Goal: Task Accomplishment & Management: Manage account settings

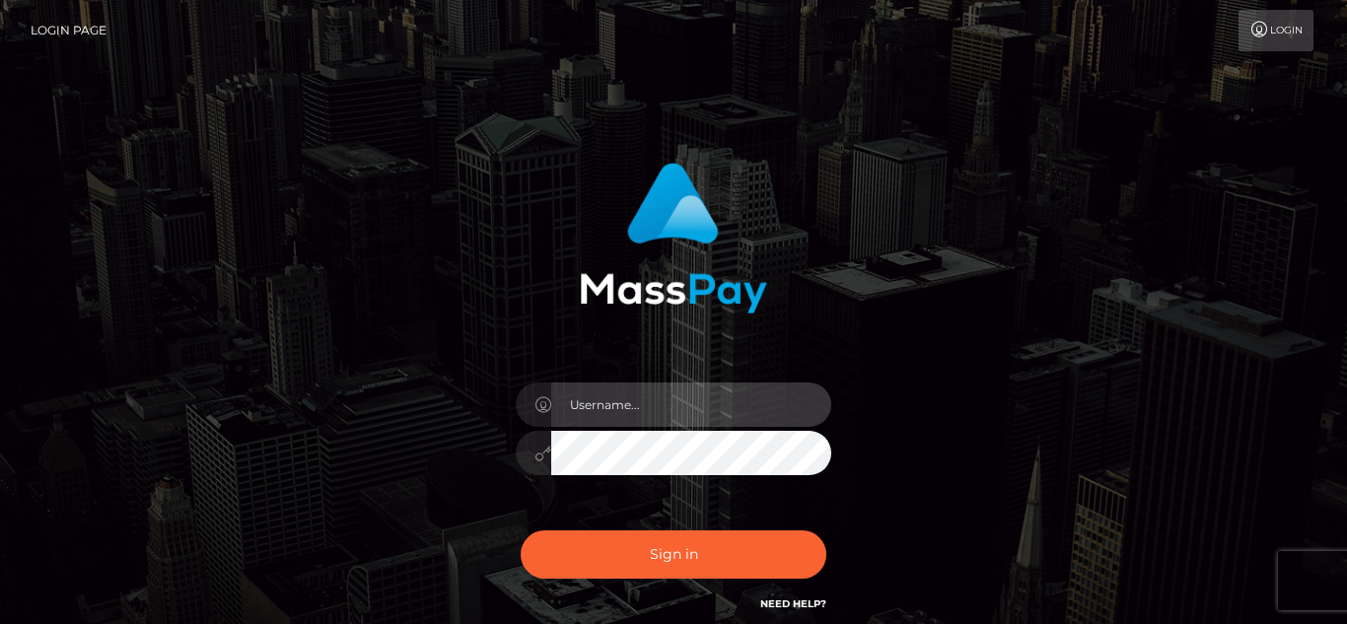
click at [679, 400] on input "text" at bounding box center [691, 405] width 280 height 44
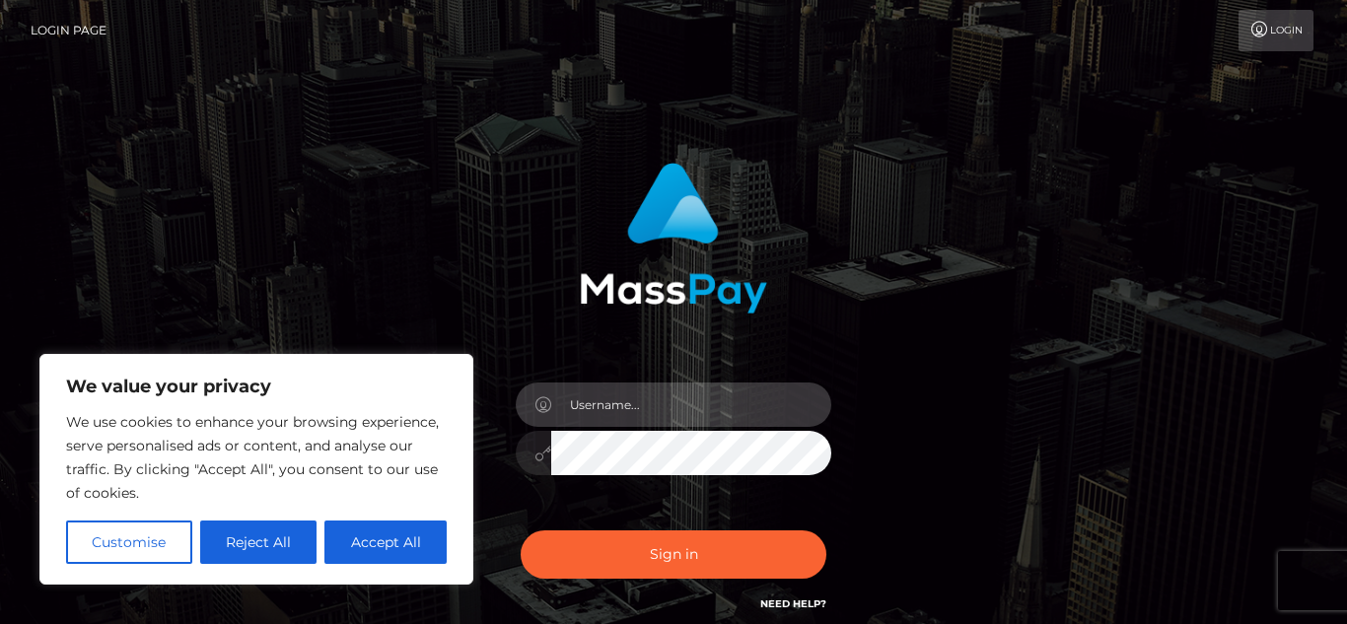
type input "[EMAIL_ADDRESS][DOMAIN_NAME]"
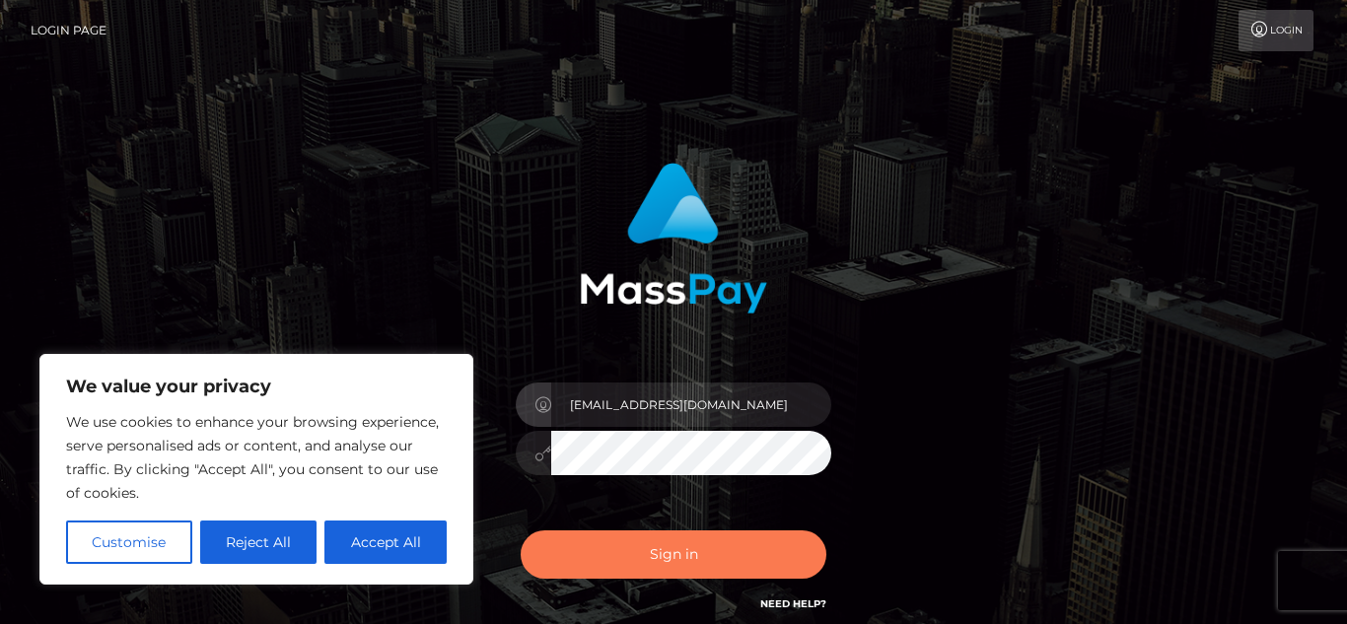
click at [657, 543] on button "Sign in" at bounding box center [674, 555] width 306 height 48
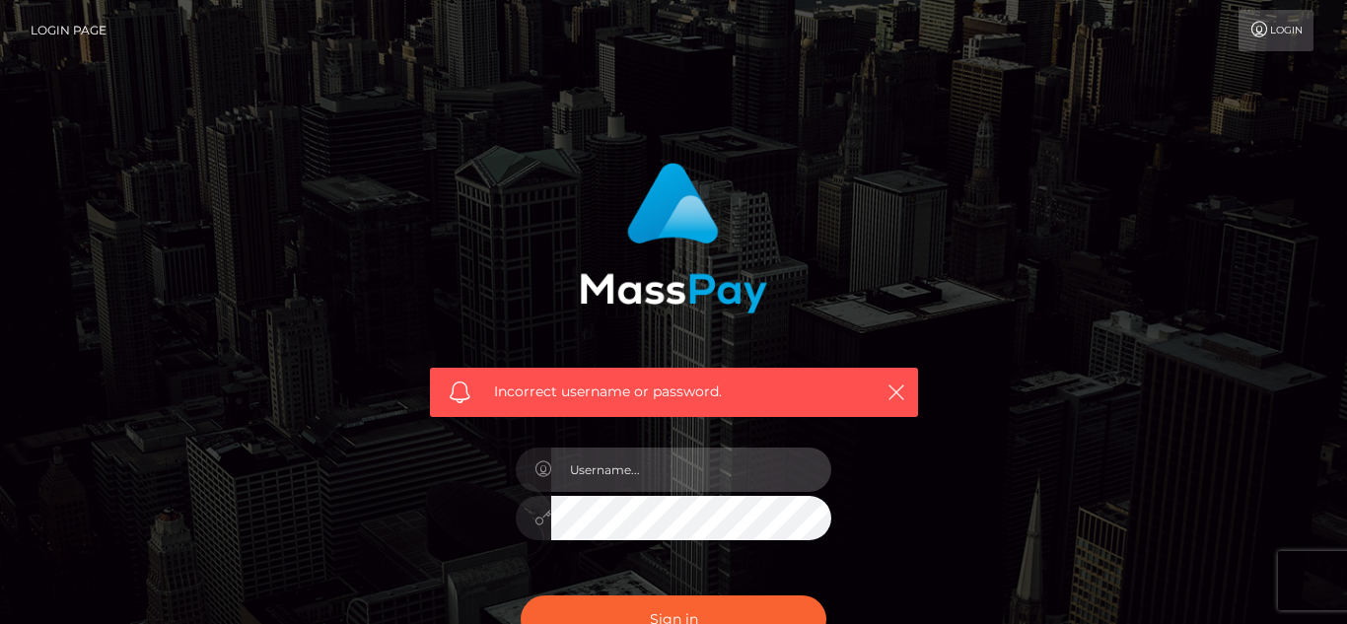
click at [645, 476] on input "text" at bounding box center [691, 470] width 280 height 44
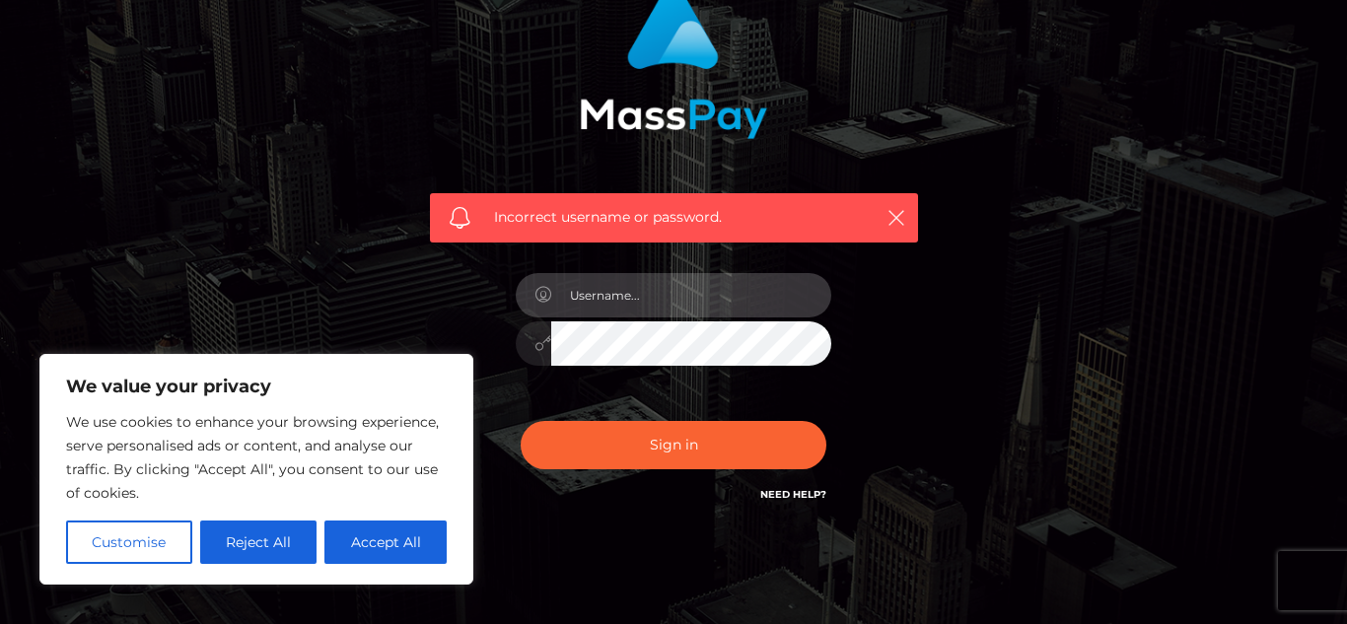
scroll to position [177, 0]
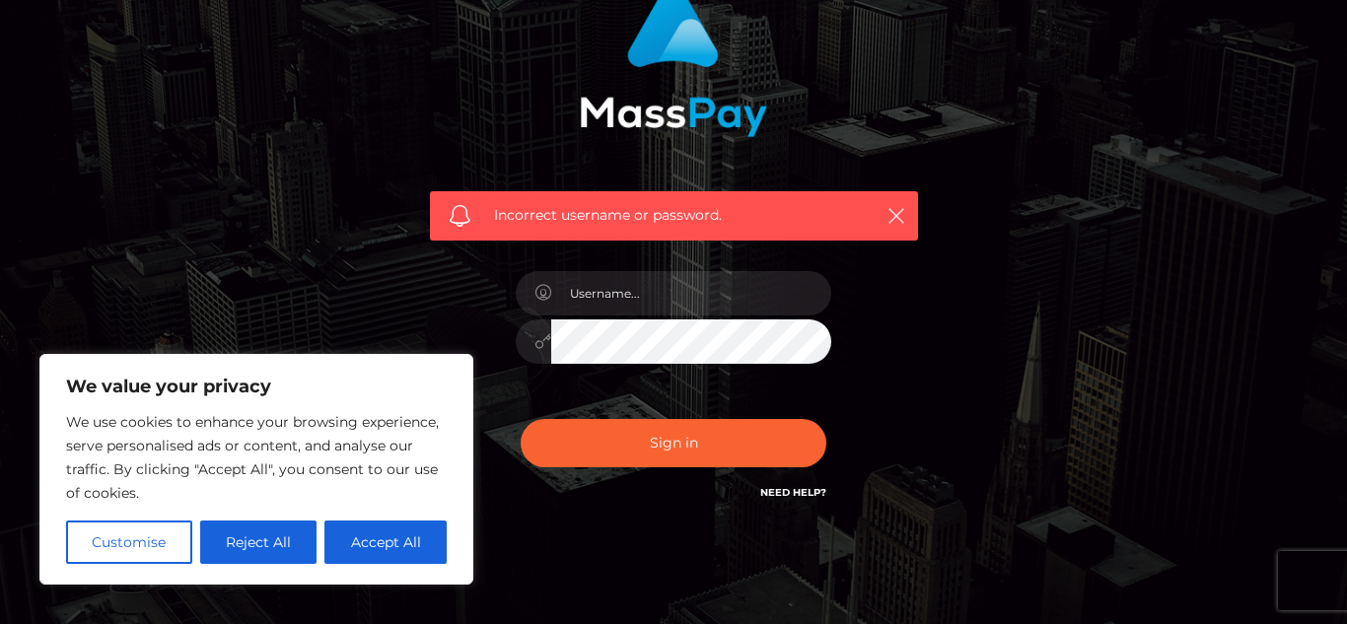
click at [803, 511] on div "Incorrect username or password." at bounding box center [674, 244] width 518 height 547
click at [792, 499] on h6 "Need Help?" at bounding box center [793, 491] width 66 height 17
click at [411, 531] on button "Accept All" at bounding box center [385, 542] width 122 height 43
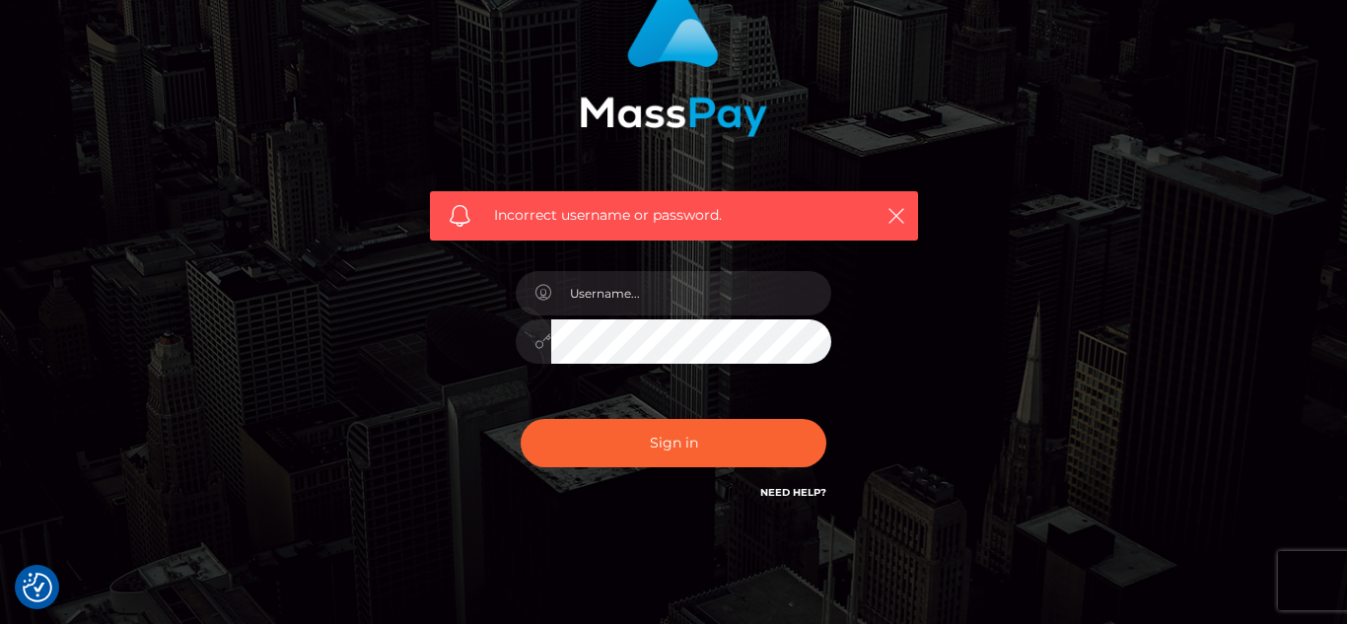
checkbox input "true"
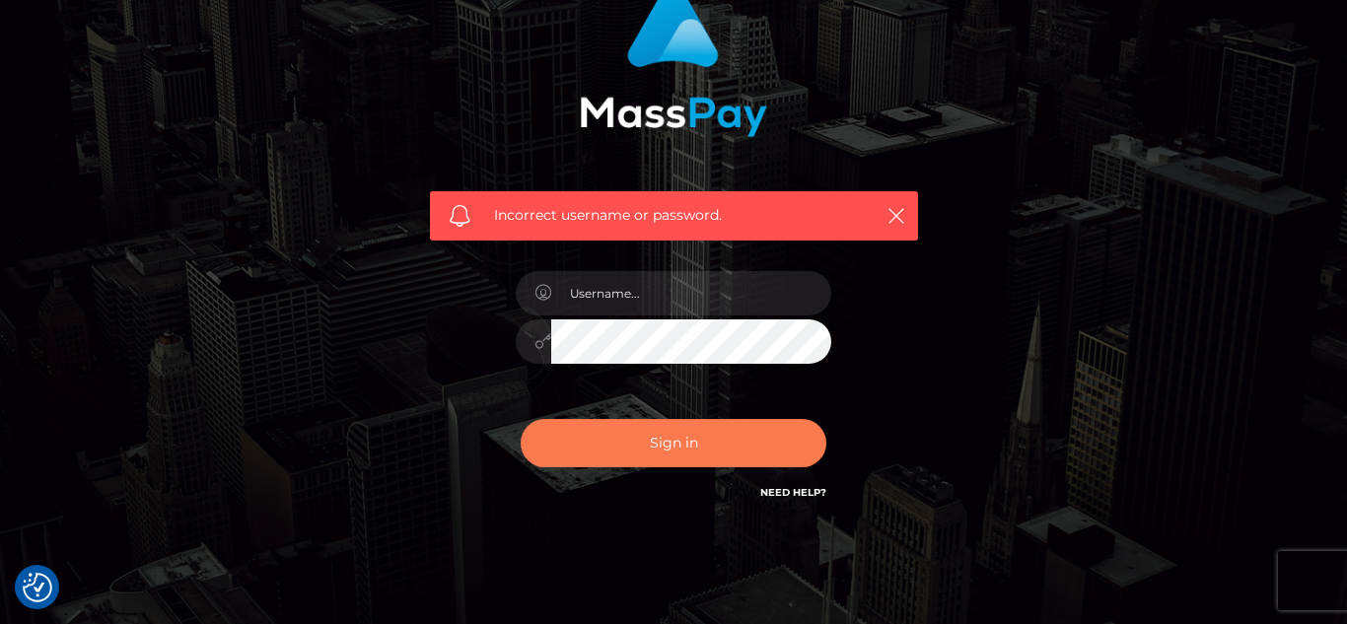
scroll to position [0, 0]
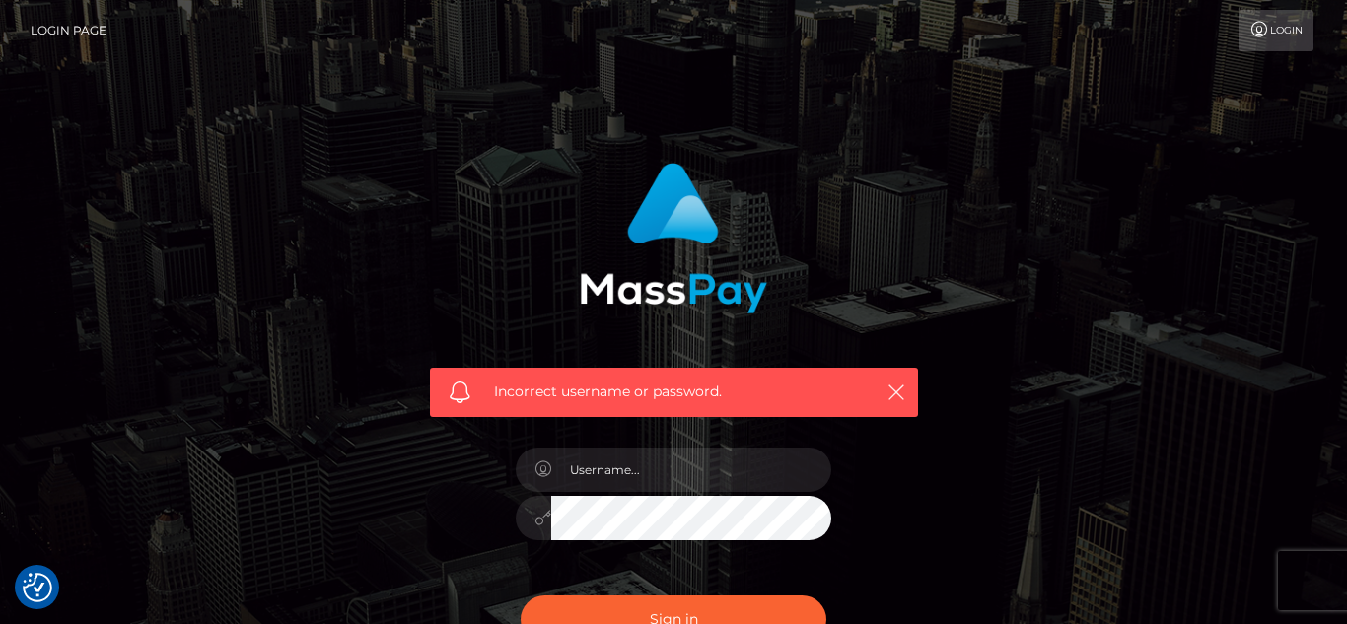
click at [1284, 35] on link "Login" at bounding box center [1275, 30] width 75 height 41
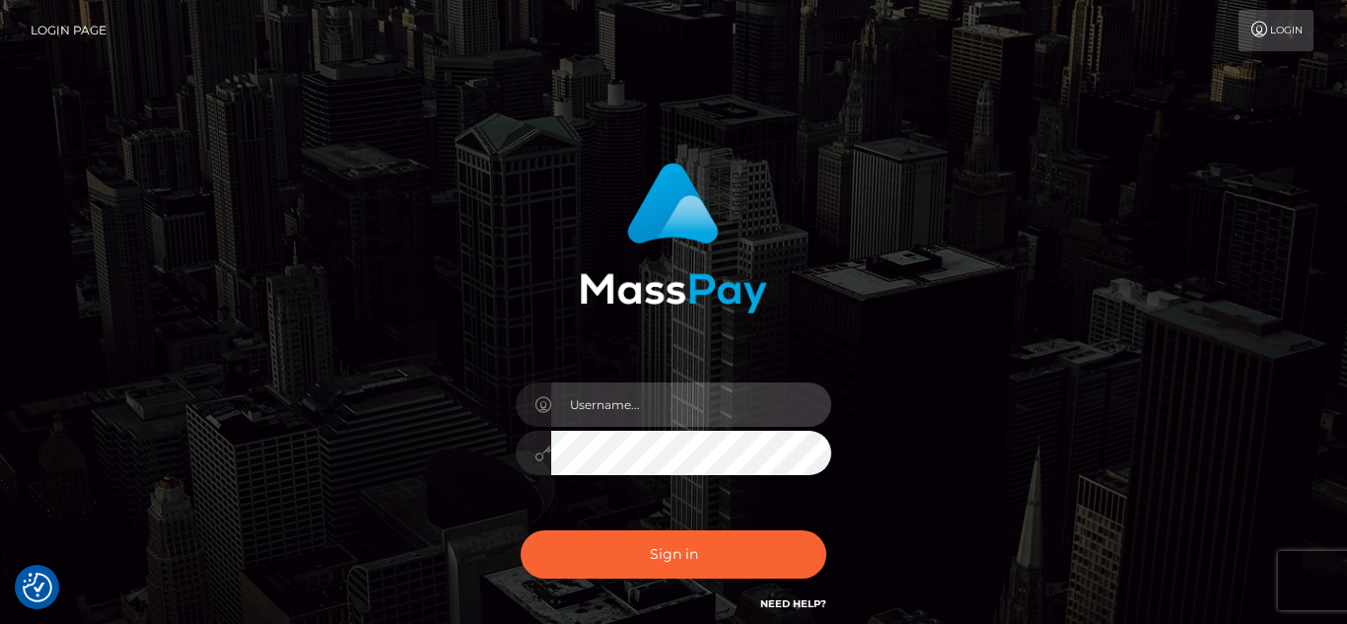
click at [764, 392] on input "text" at bounding box center [691, 405] width 280 height 44
type input "[EMAIL_ADDRESS][DOMAIN_NAME]"
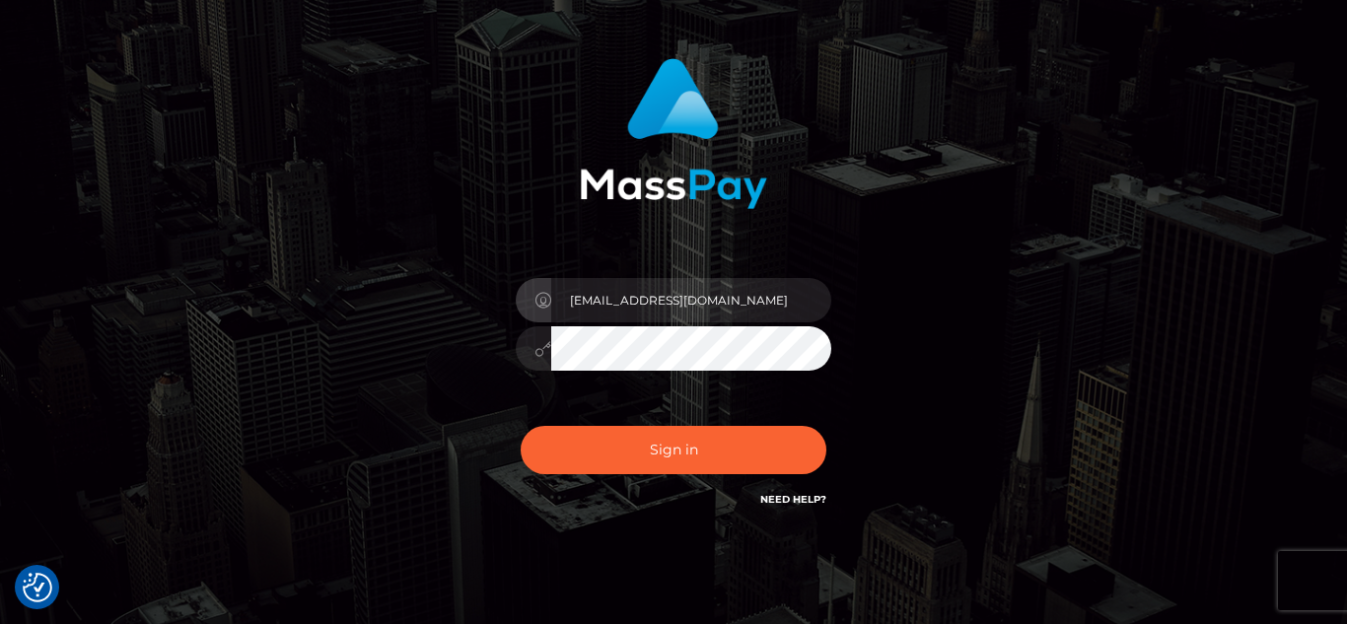
scroll to position [108, 0]
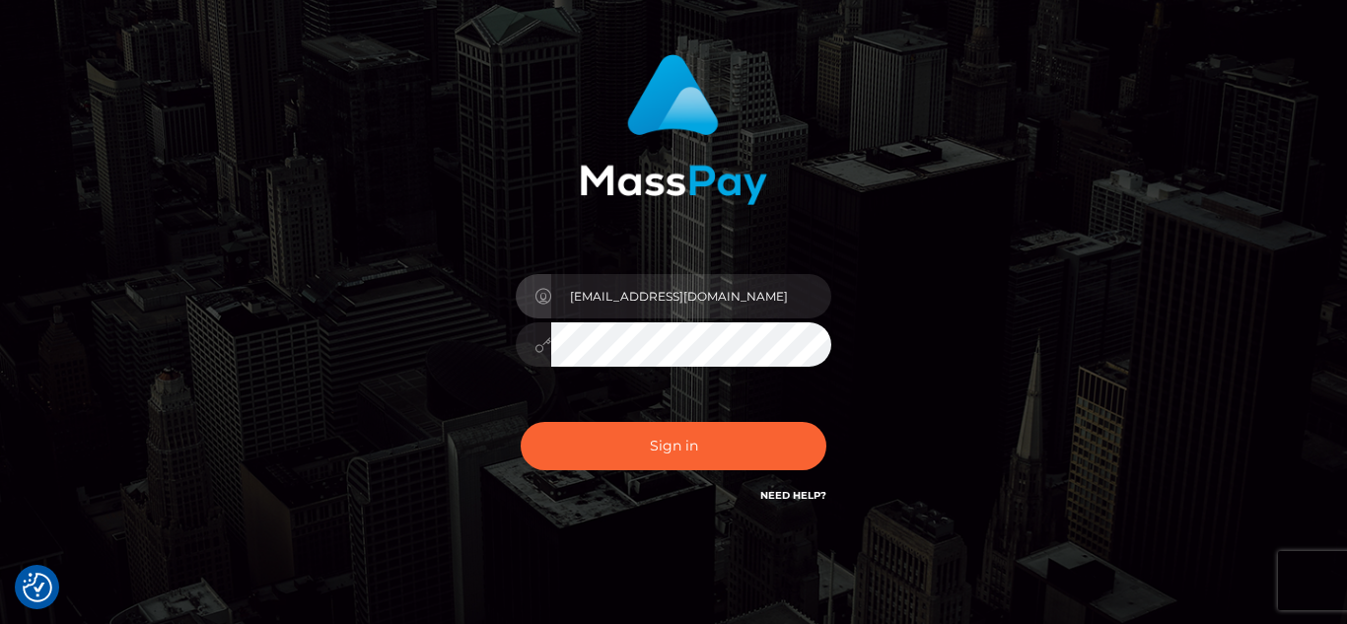
click at [789, 491] on link "Need Help?" at bounding box center [793, 495] width 66 height 13
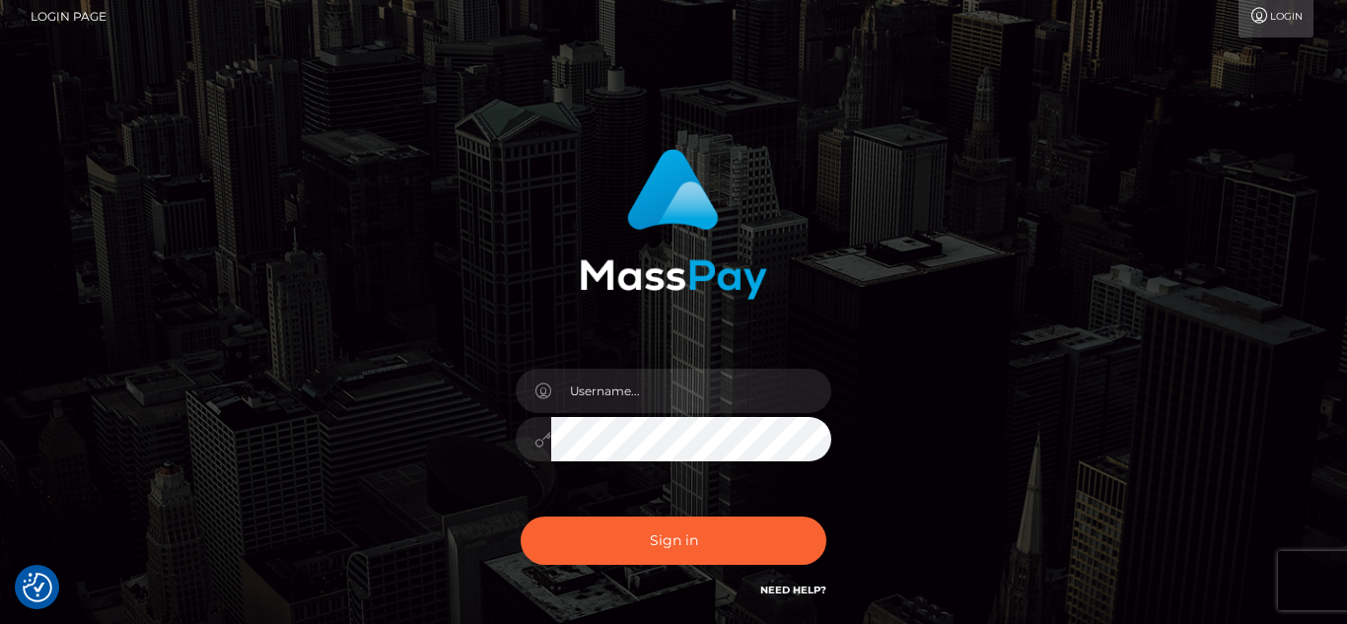
scroll to position [5, 0]
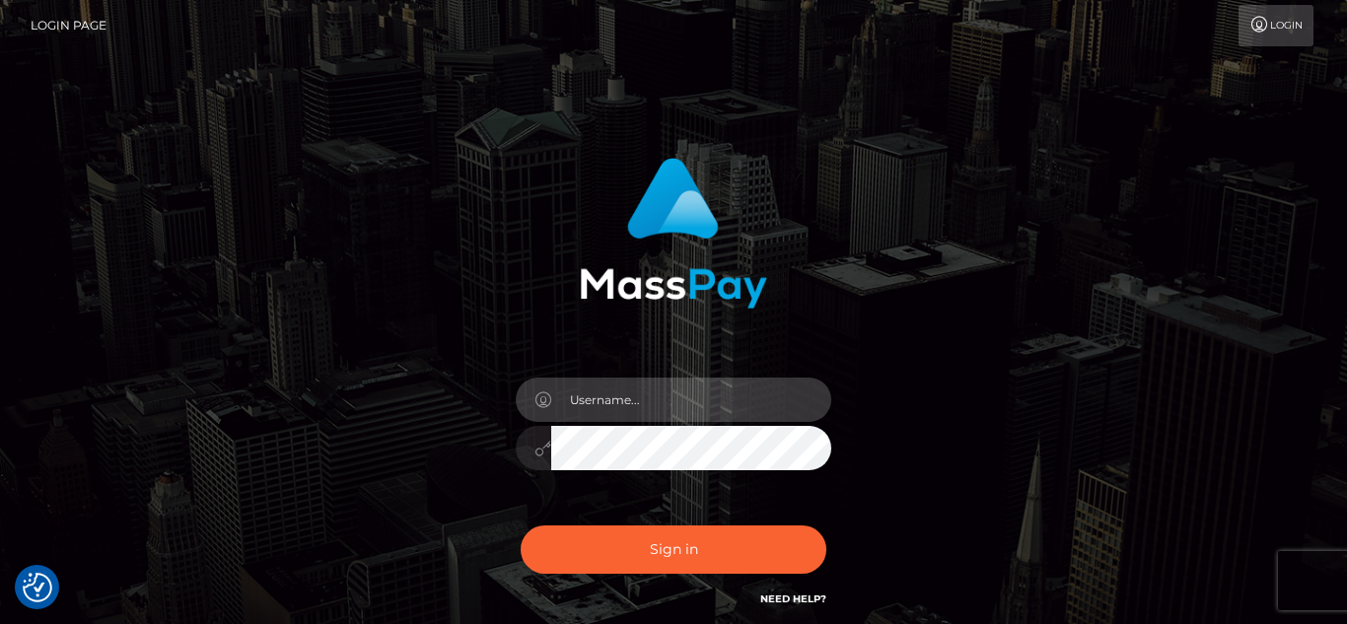
click at [664, 403] on input "text" at bounding box center [691, 400] width 280 height 44
type input "kmbesarrah@gmail.com"
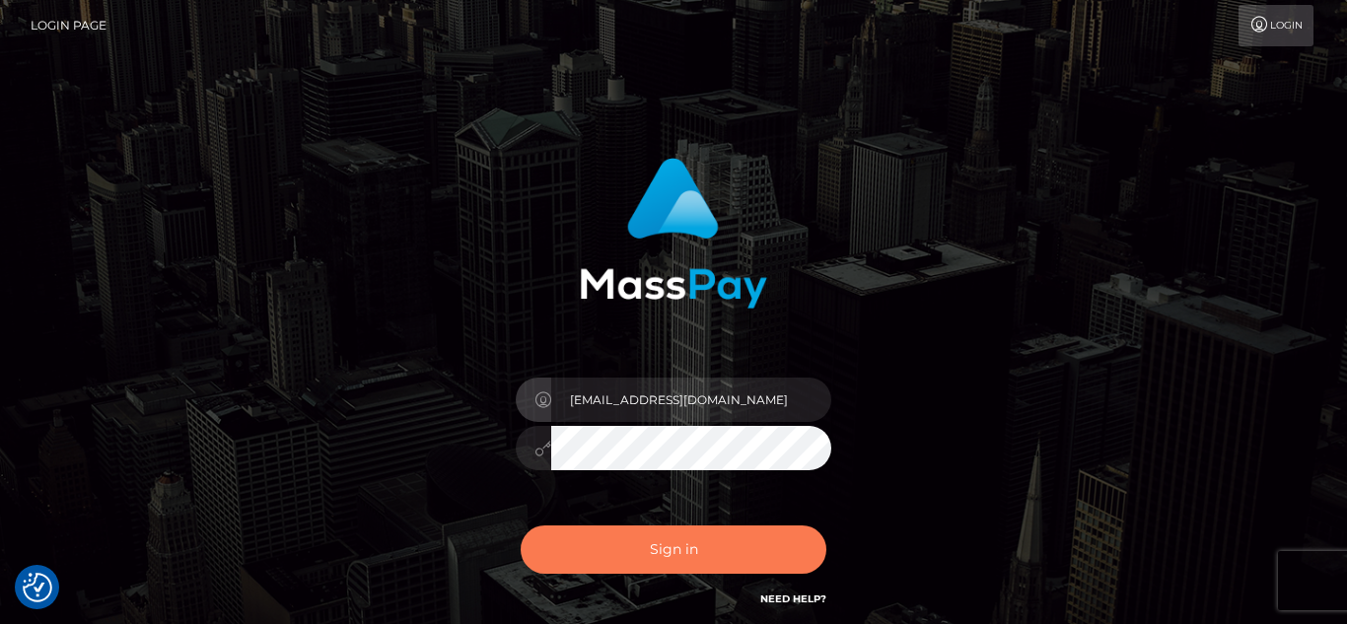
click at [705, 542] on button "Sign in" at bounding box center [674, 550] width 306 height 48
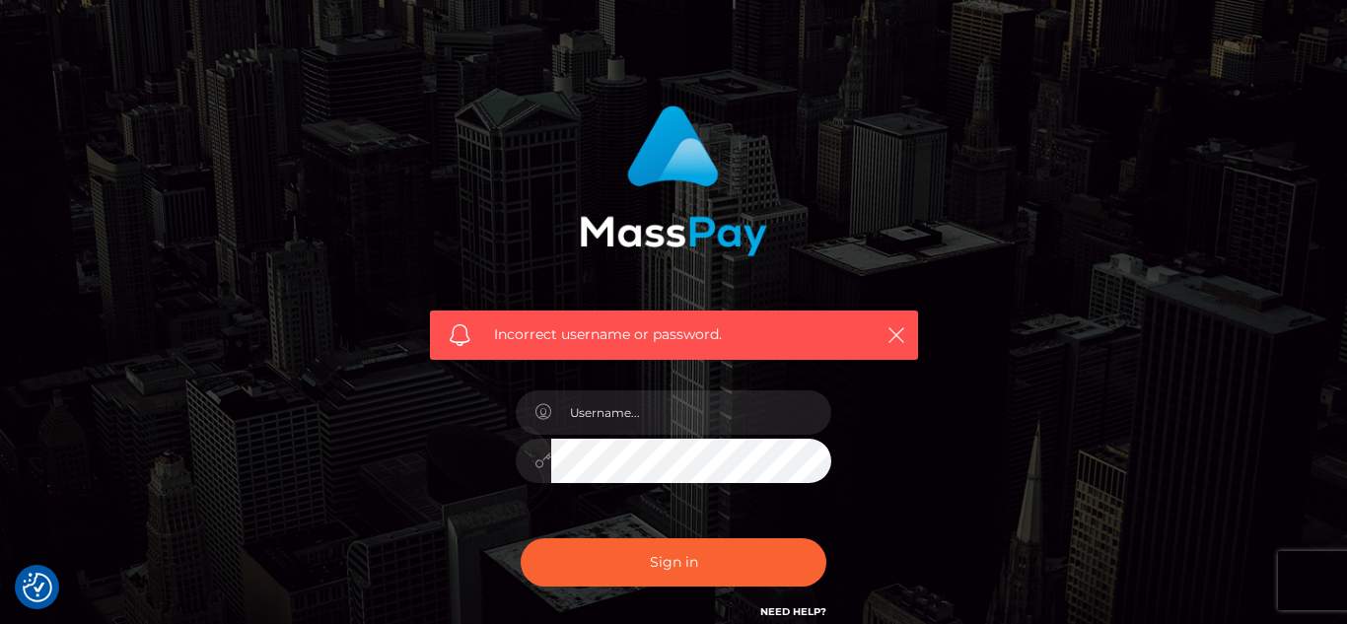
scroll to position [118, 0]
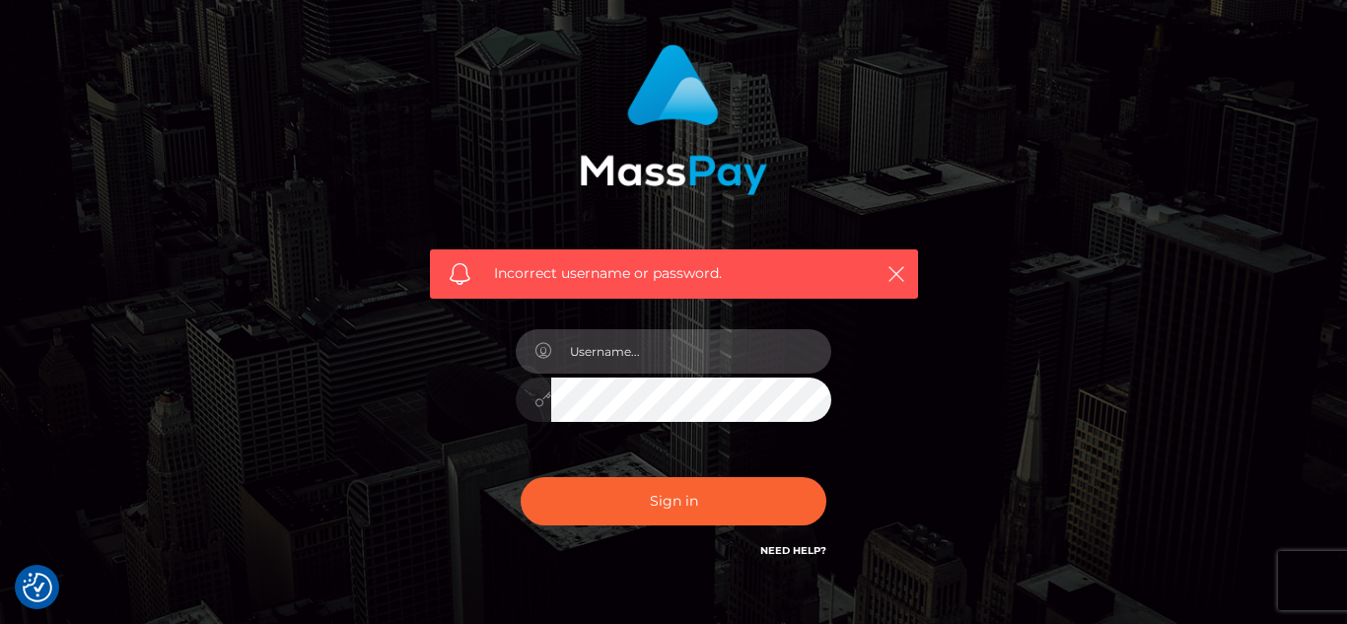
click at [723, 355] on input "text" at bounding box center [691, 351] width 280 height 44
type input "kmbh27"
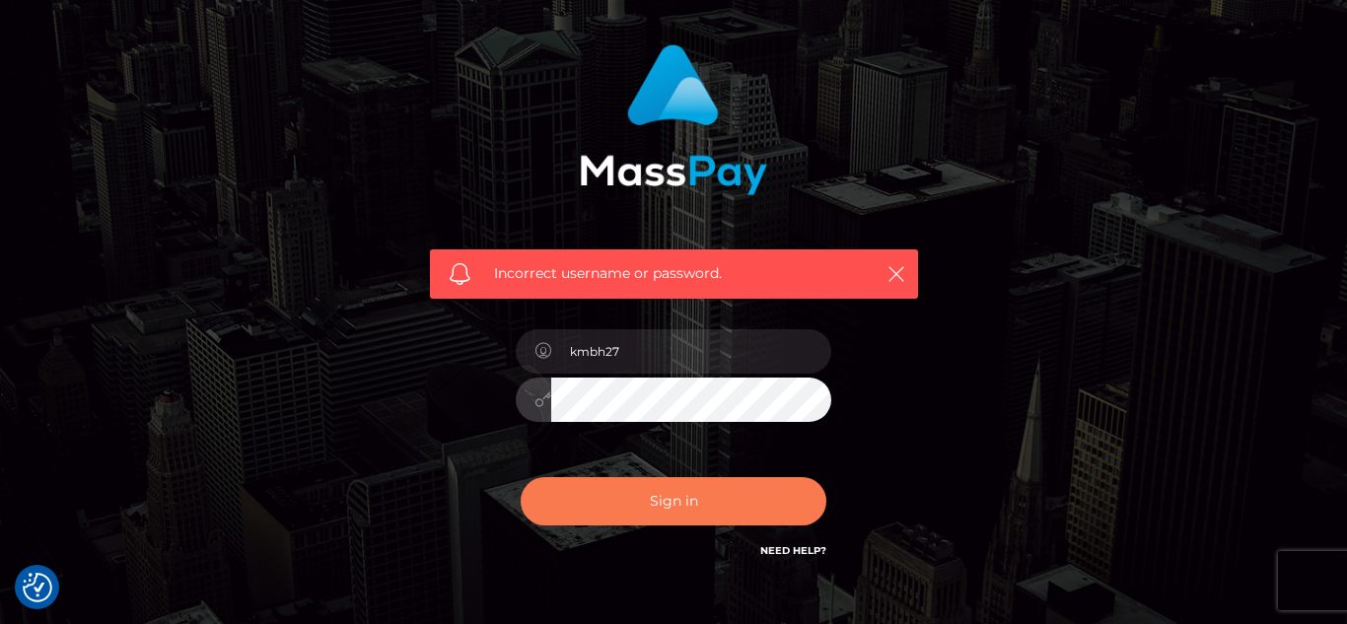
click at [706, 486] on button "Sign in" at bounding box center [674, 501] width 306 height 48
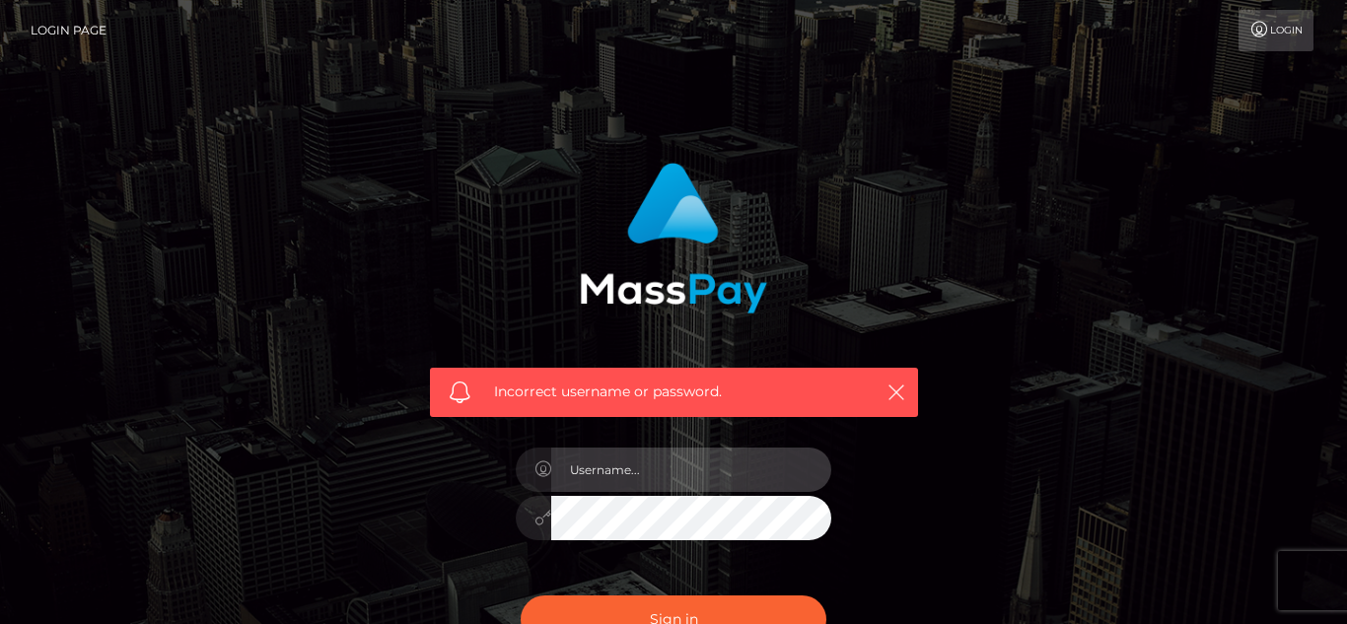
click at [692, 477] on input "text" at bounding box center [691, 470] width 280 height 44
checkbox input "true"
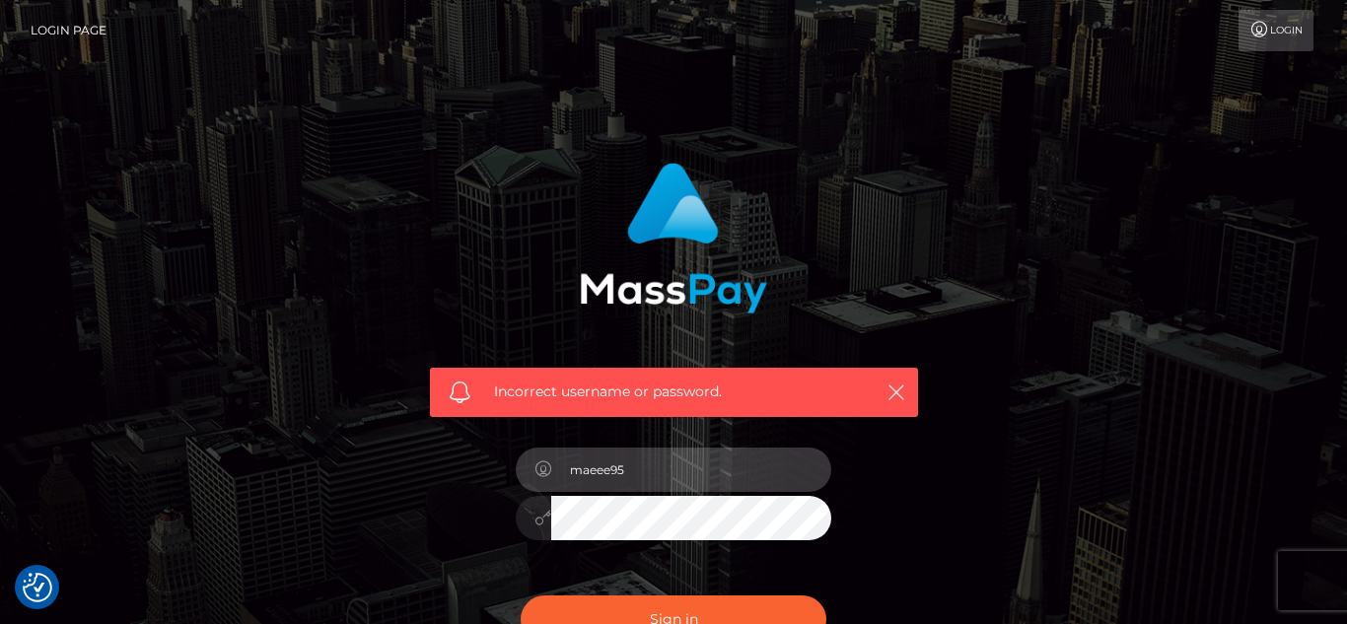
type input "maeee95"
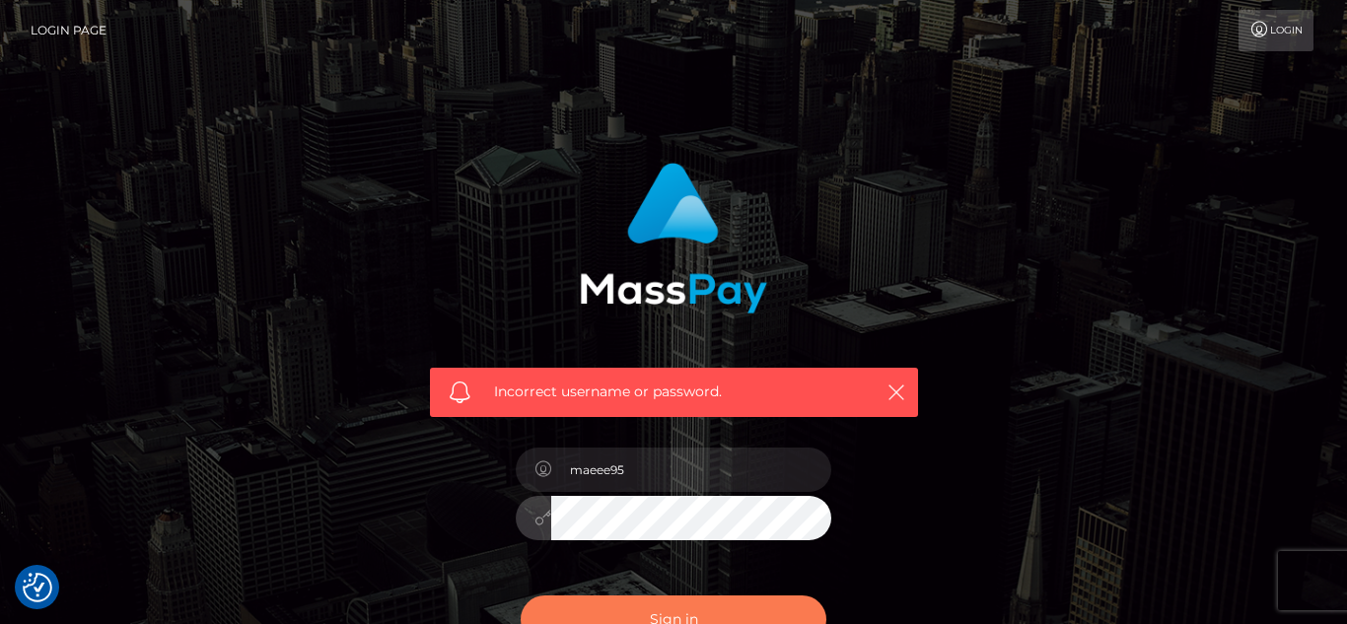
click at [664, 616] on button "Sign in" at bounding box center [674, 620] width 306 height 48
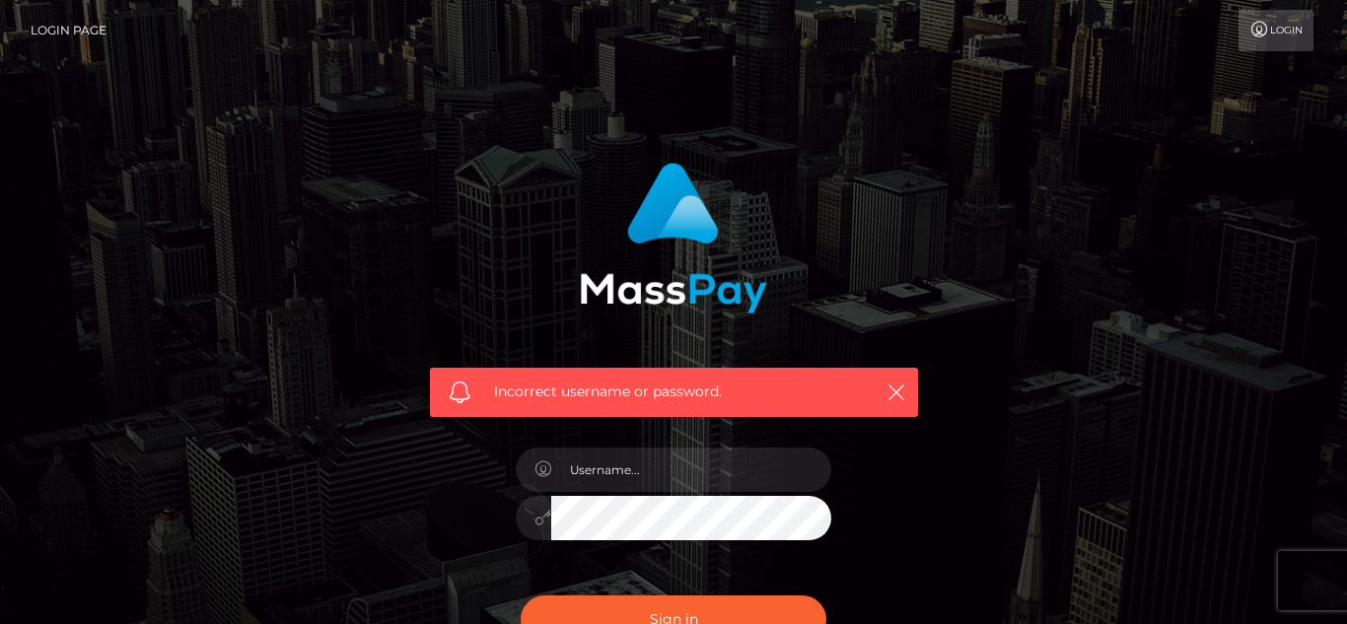
scroll to position [239, 0]
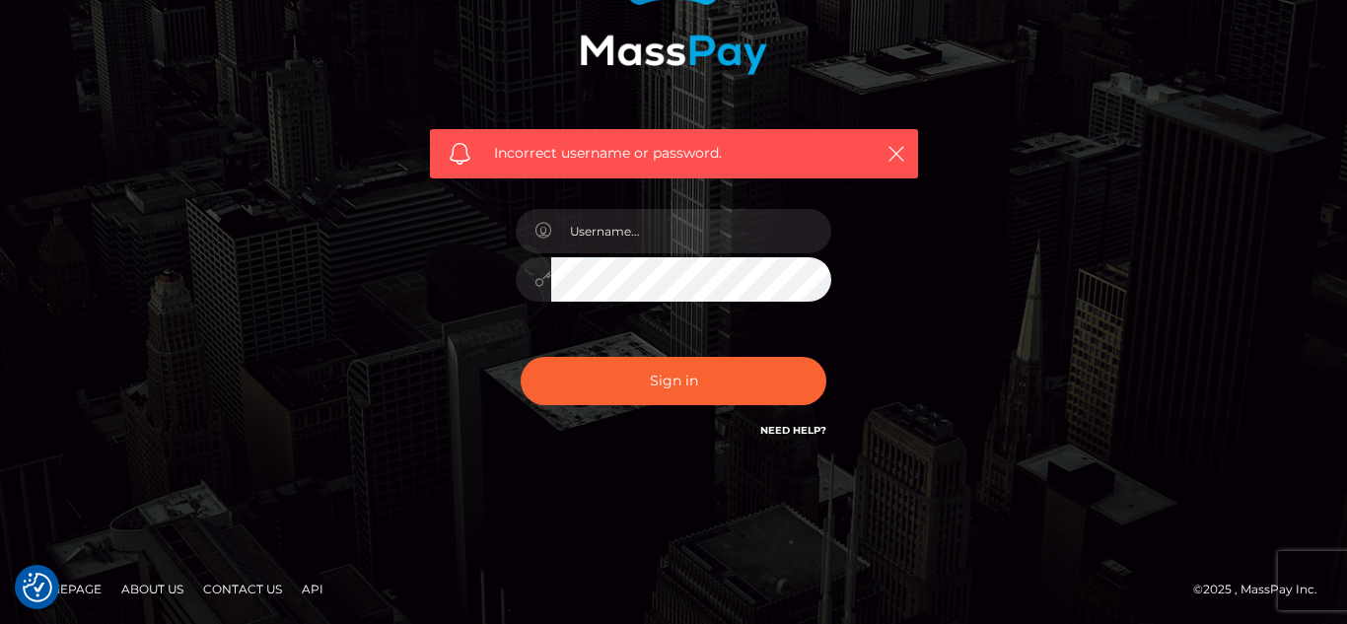
checkbox input "true"
click at [789, 430] on link "Need Help?" at bounding box center [793, 430] width 66 height 13
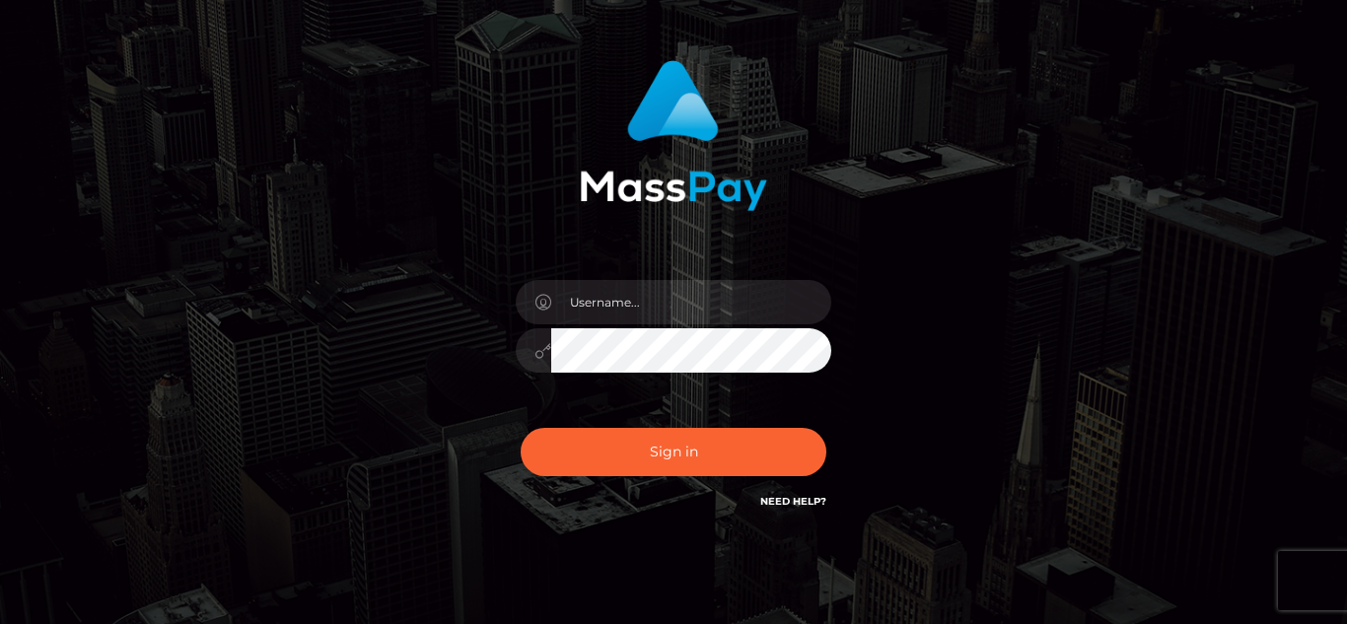
scroll to position [103, 0]
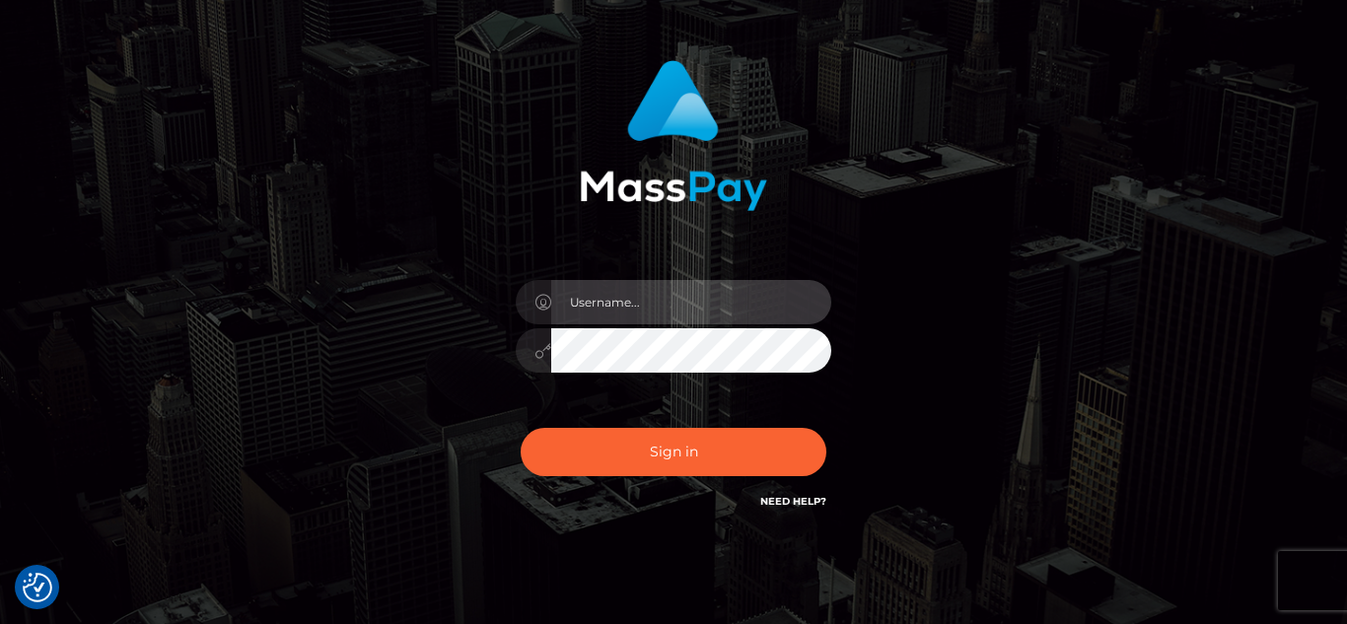
click at [648, 310] on input "text" at bounding box center [691, 302] width 280 height 44
type input "[EMAIL_ADDRESS][DOMAIN_NAME]"
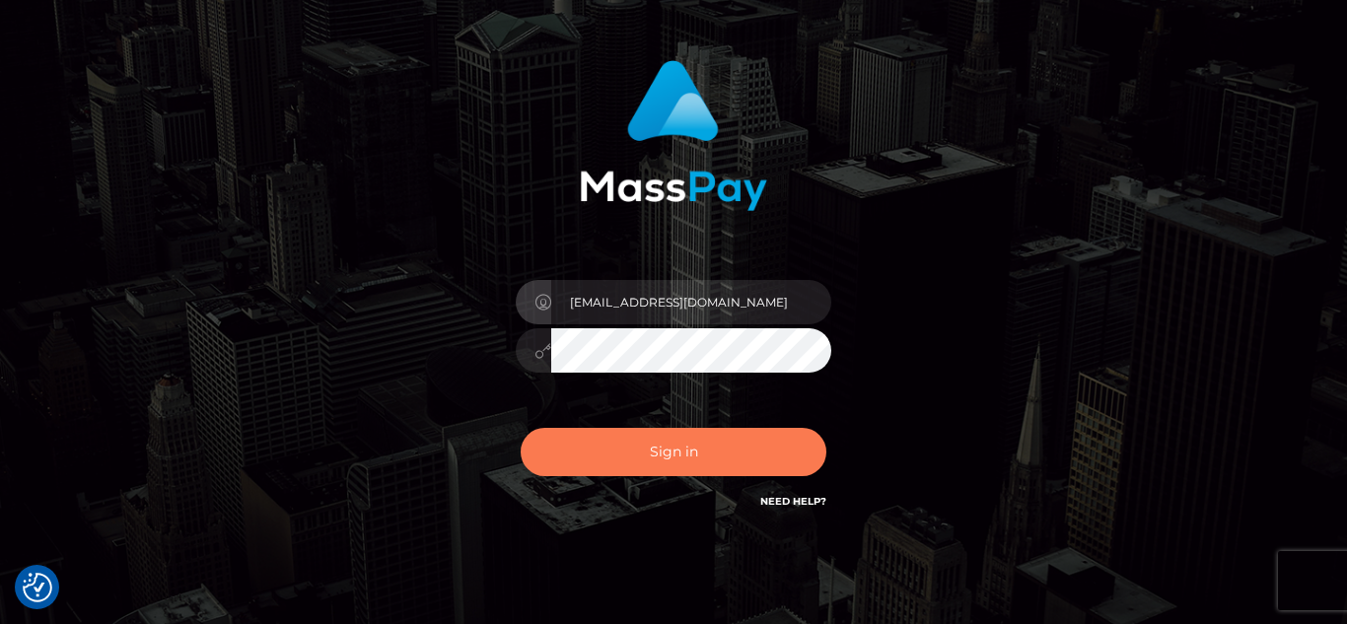
click at [647, 436] on button "Sign in" at bounding box center [674, 452] width 306 height 48
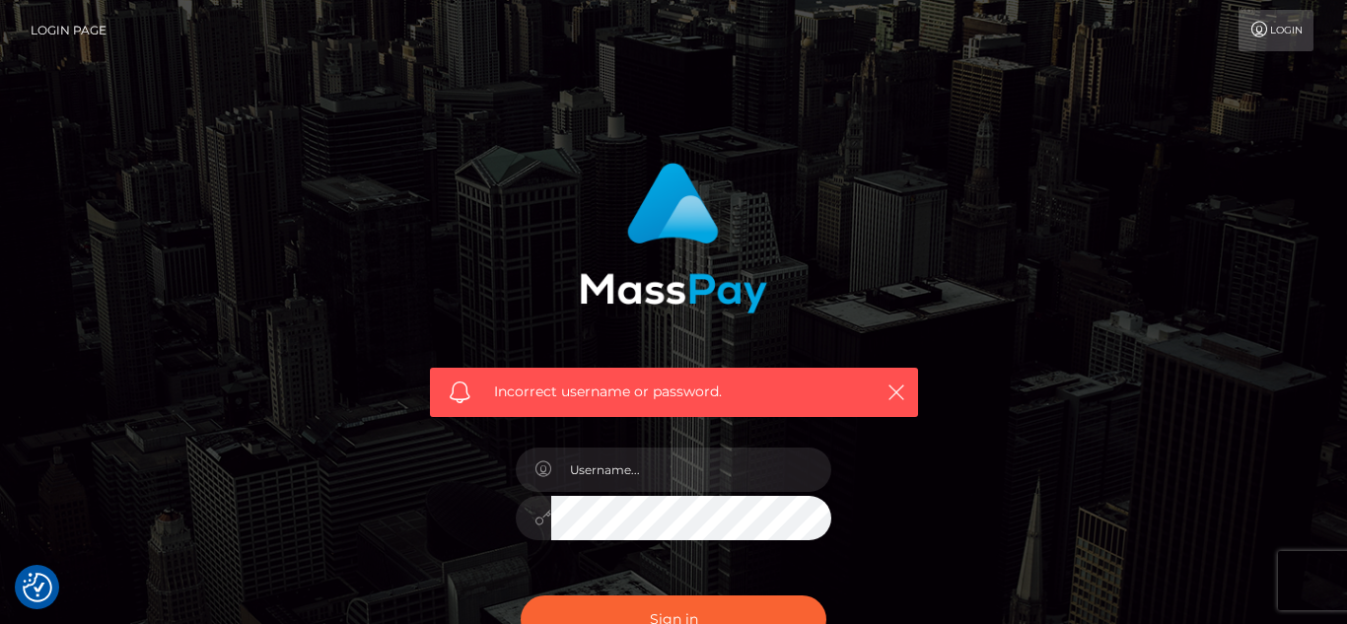
checkbox input "true"
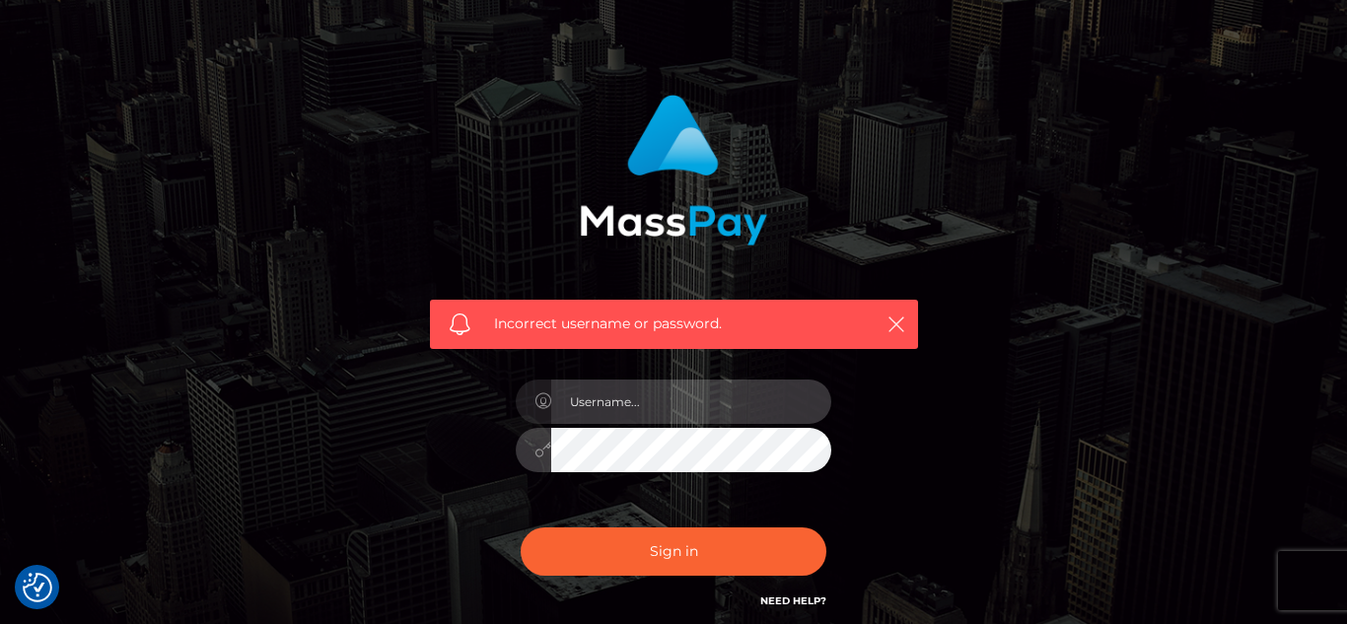
click at [709, 395] on input "text" at bounding box center [691, 402] width 280 height 44
type input "kmbesarrah@gmail.com"
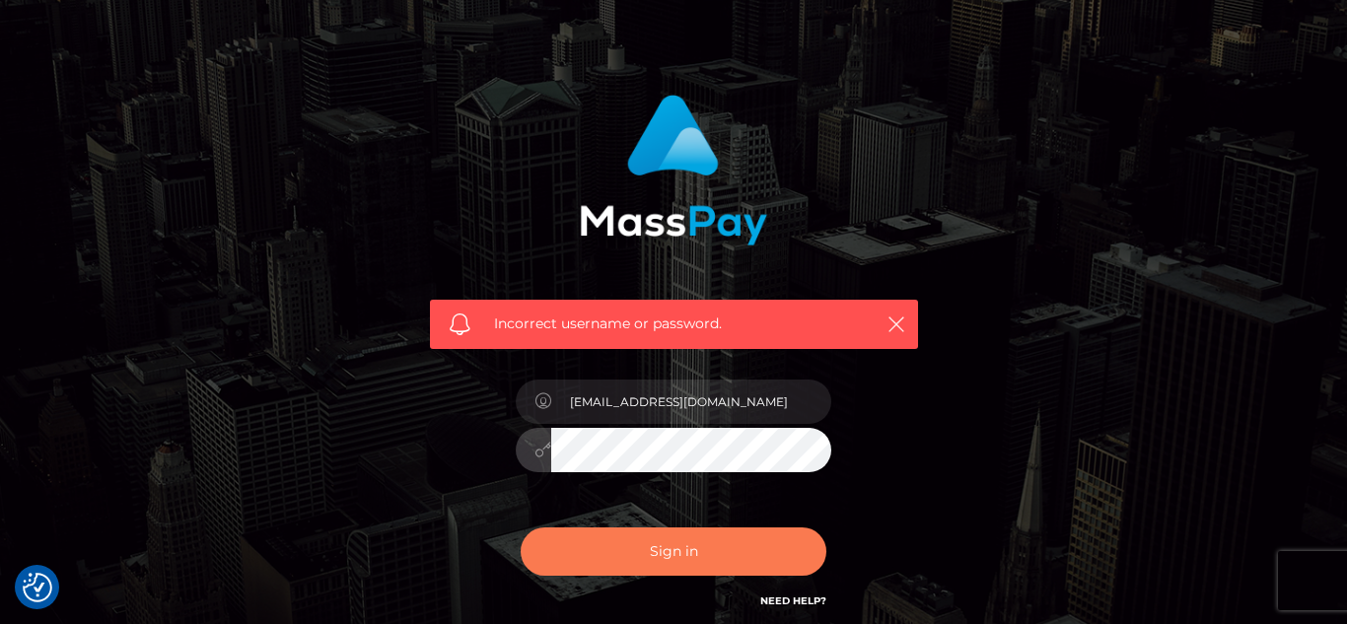
click at [696, 558] on button "Sign in" at bounding box center [674, 552] width 306 height 48
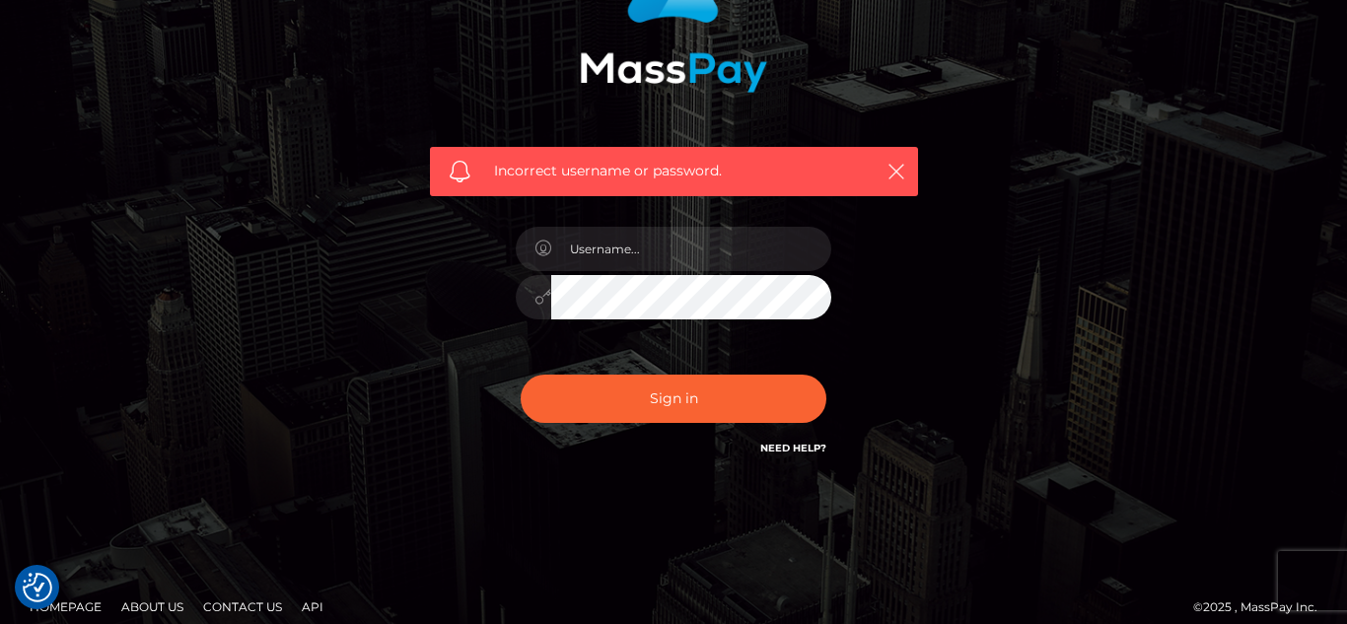
scroll to position [239, 0]
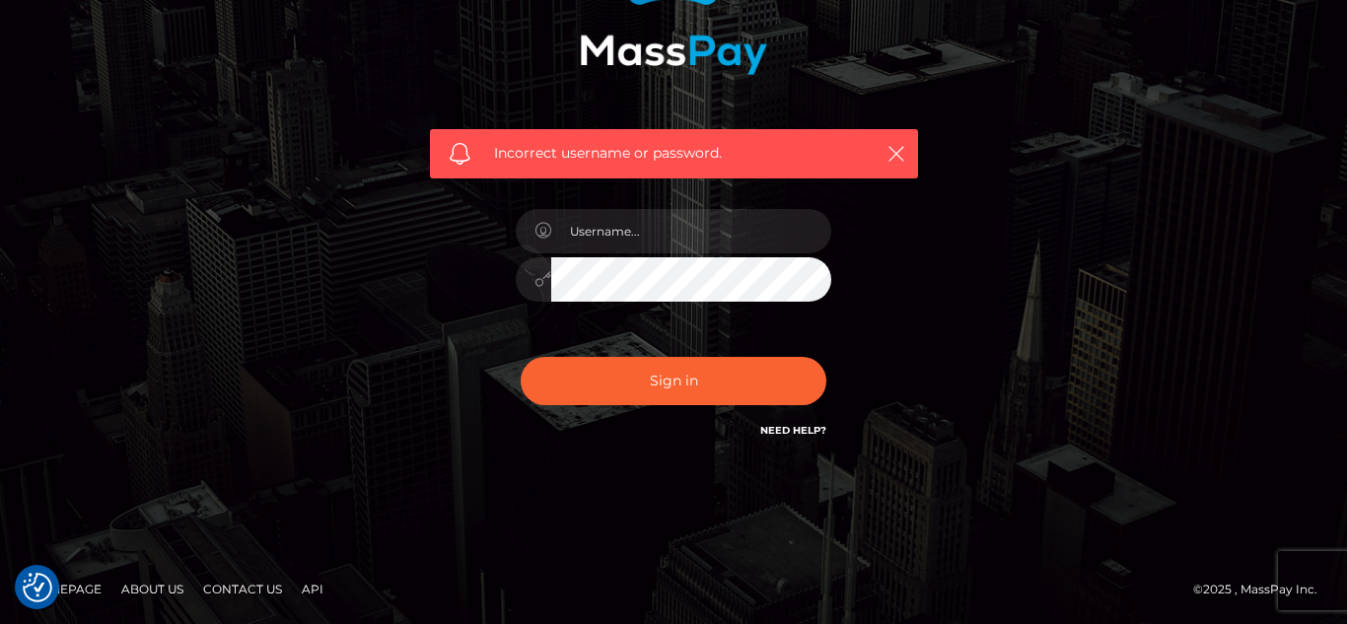
click at [244, 589] on link "Contact Us" at bounding box center [242, 589] width 95 height 31
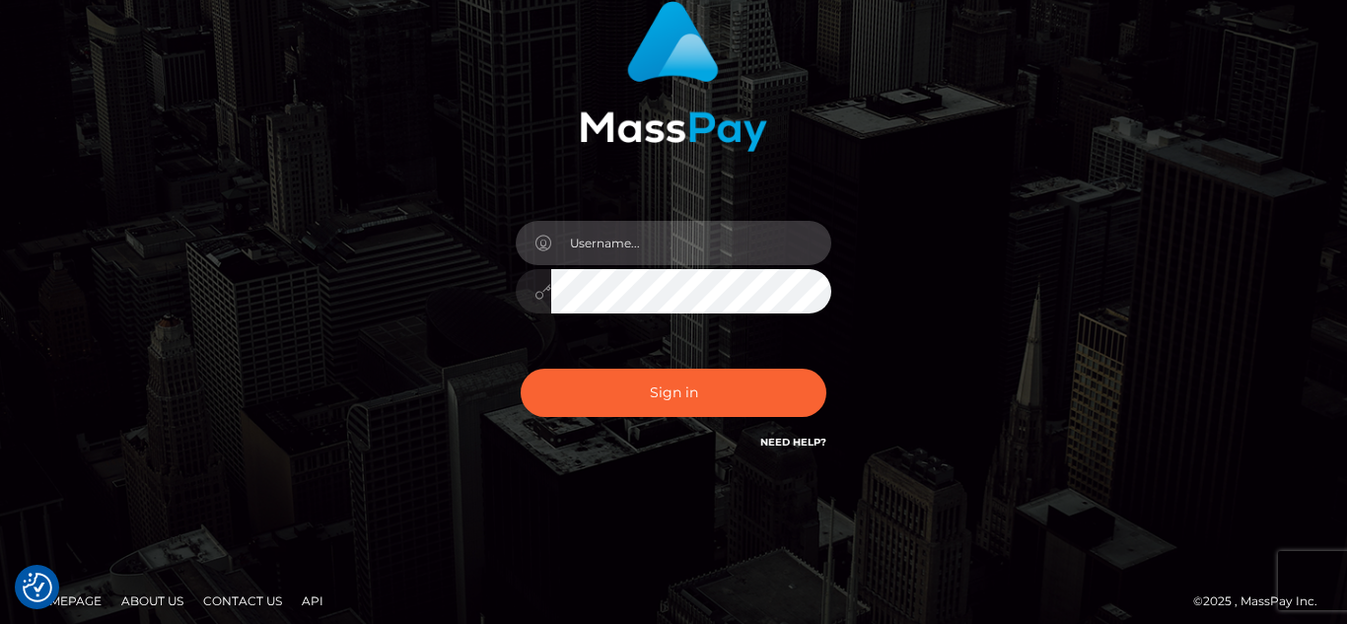
click at [662, 241] on input "text" at bounding box center [691, 243] width 280 height 44
type input "[EMAIL_ADDRESS][DOMAIN_NAME]"
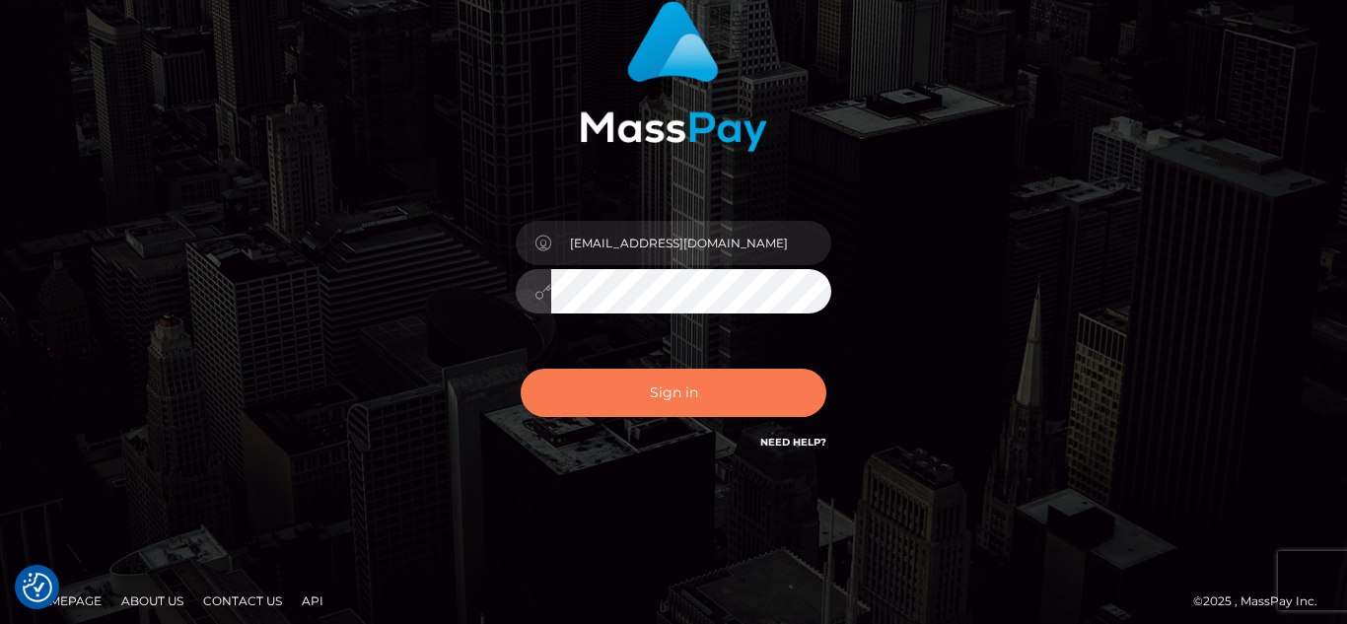
click at [682, 401] on button "Sign in" at bounding box center [674, 393] width 306 height 48
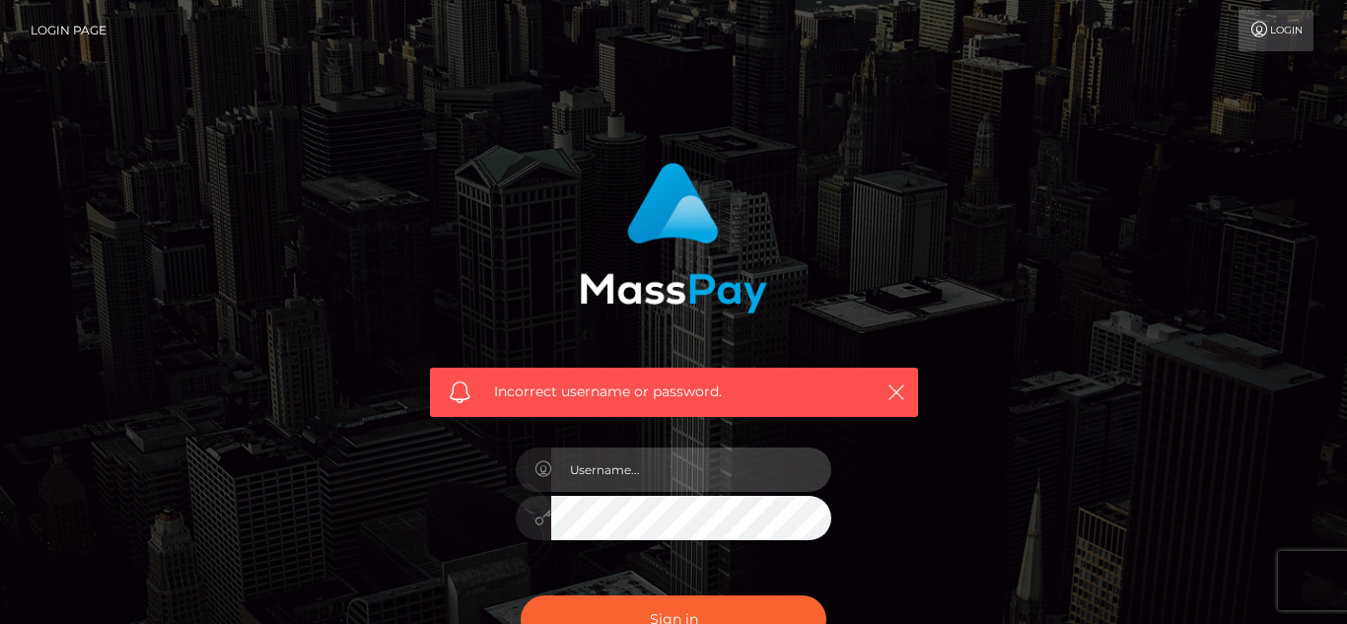
click at [659, 462] on input "text" at bounding box center [691, 470] width 280 height 44
type input "kmaebhintay@gmail.com"
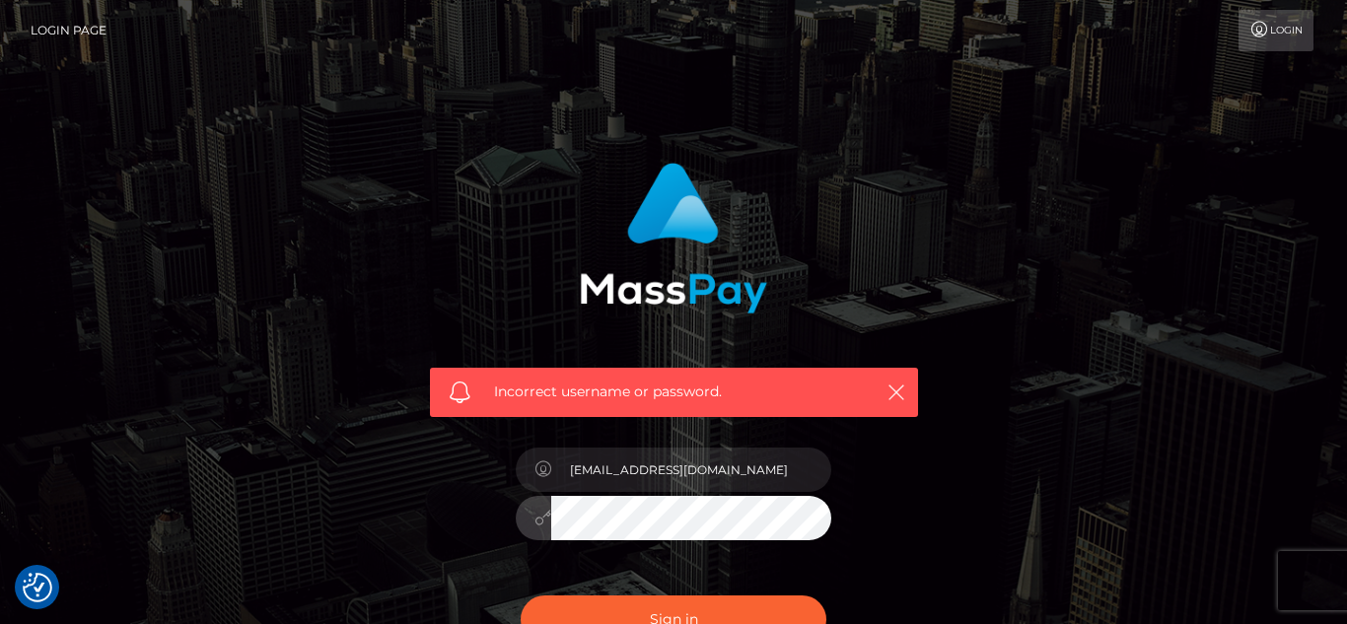
click at [521, 596] on button "Sign in" at bounding box center [674, 620] width 306 height 48
checkbox input "true"
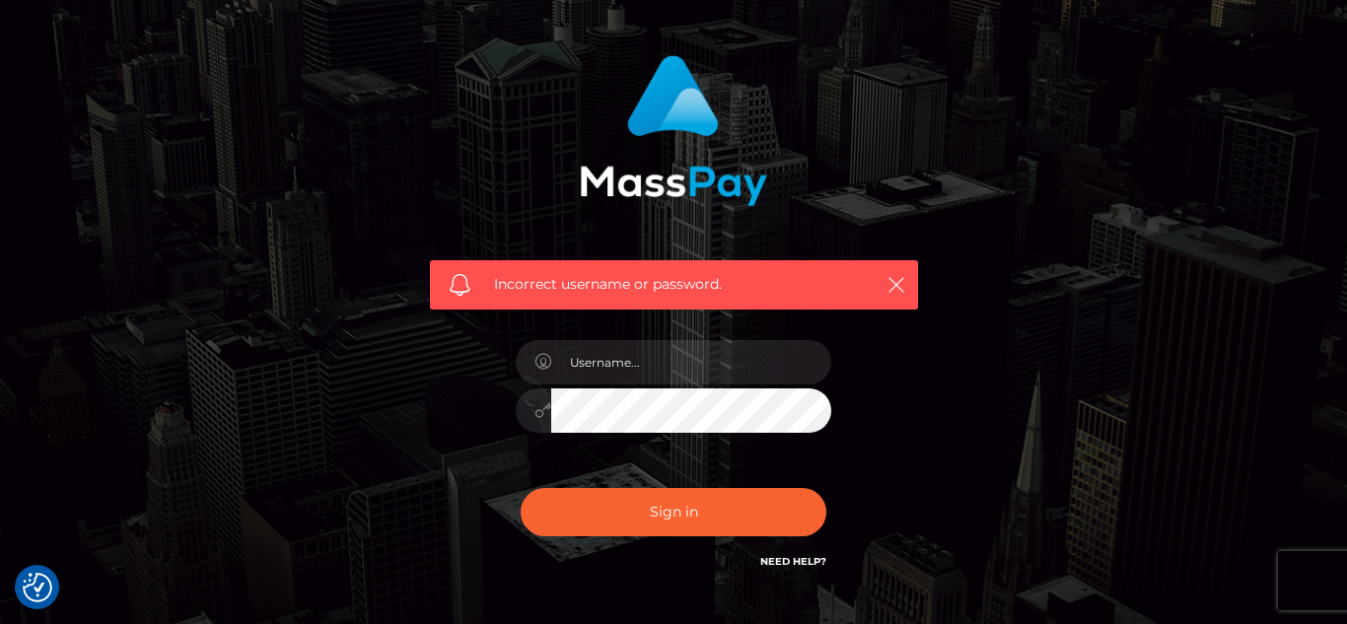
scroll to position [239, 0]
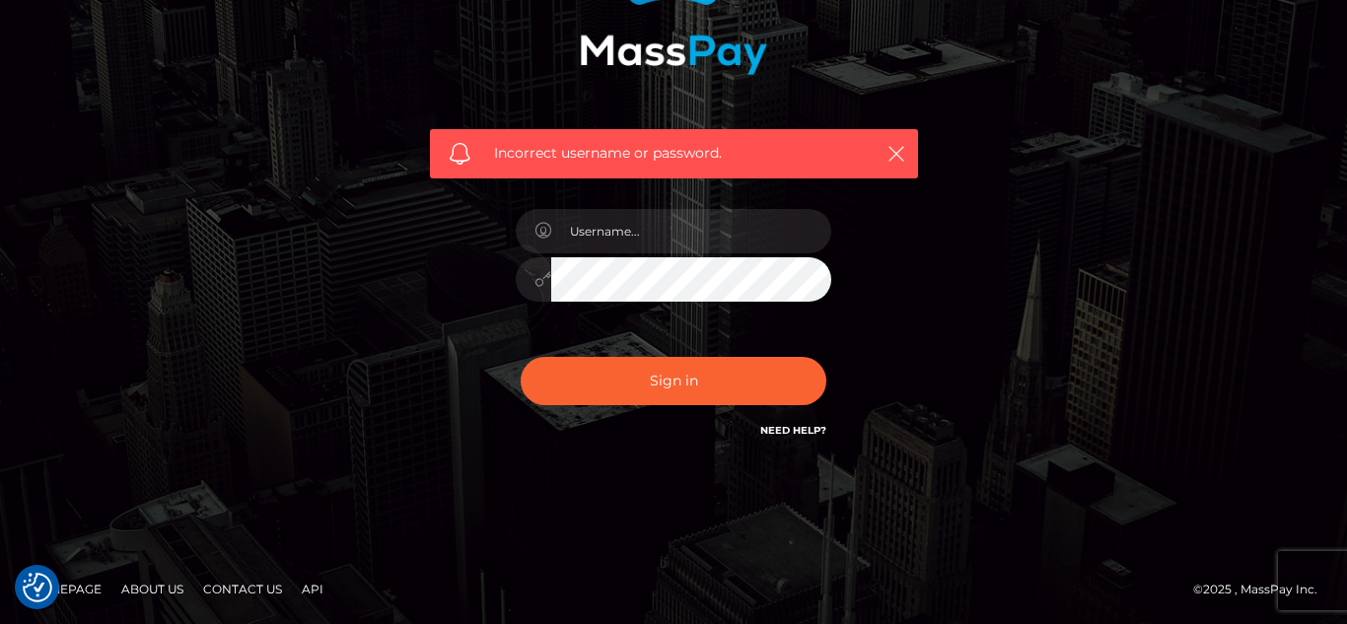
click at [75, 586] on link "Homepage" at bounding box center [66, 589] width 88 height 31
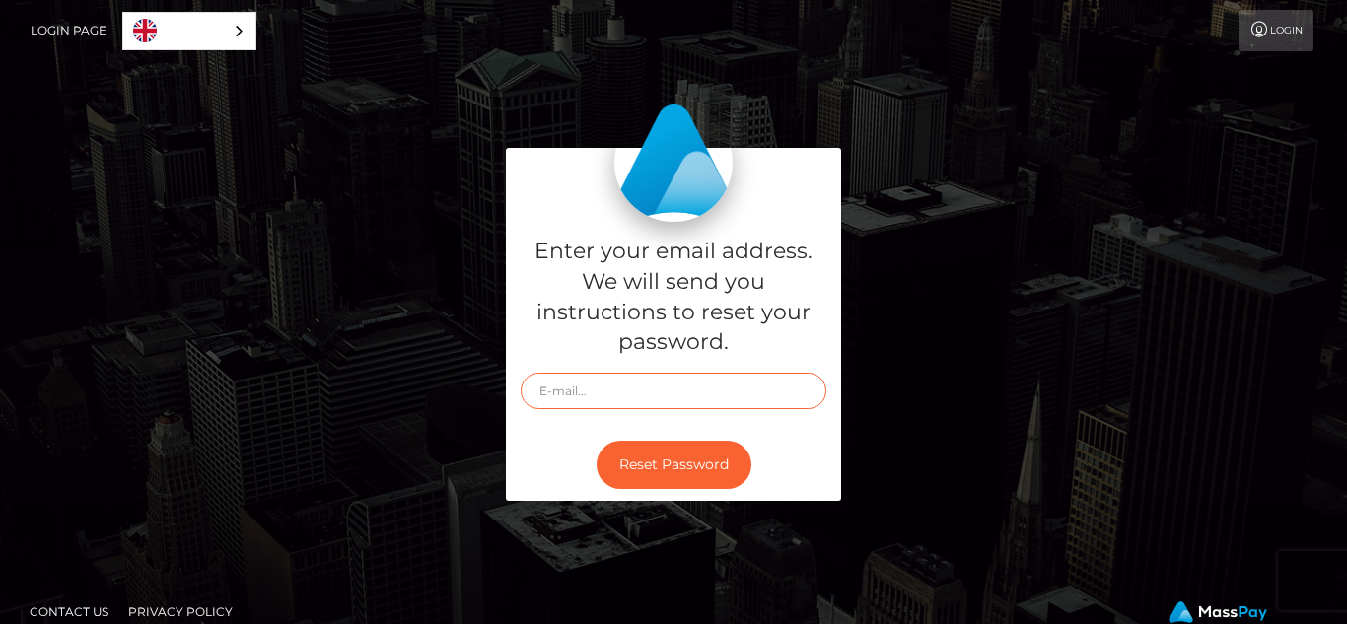
click at [723, 389] on input "text" at bounding box center [674, 391] width 306 height 36
type input "[EMAIL_ADDRESS][DOMAIN_NAME]"
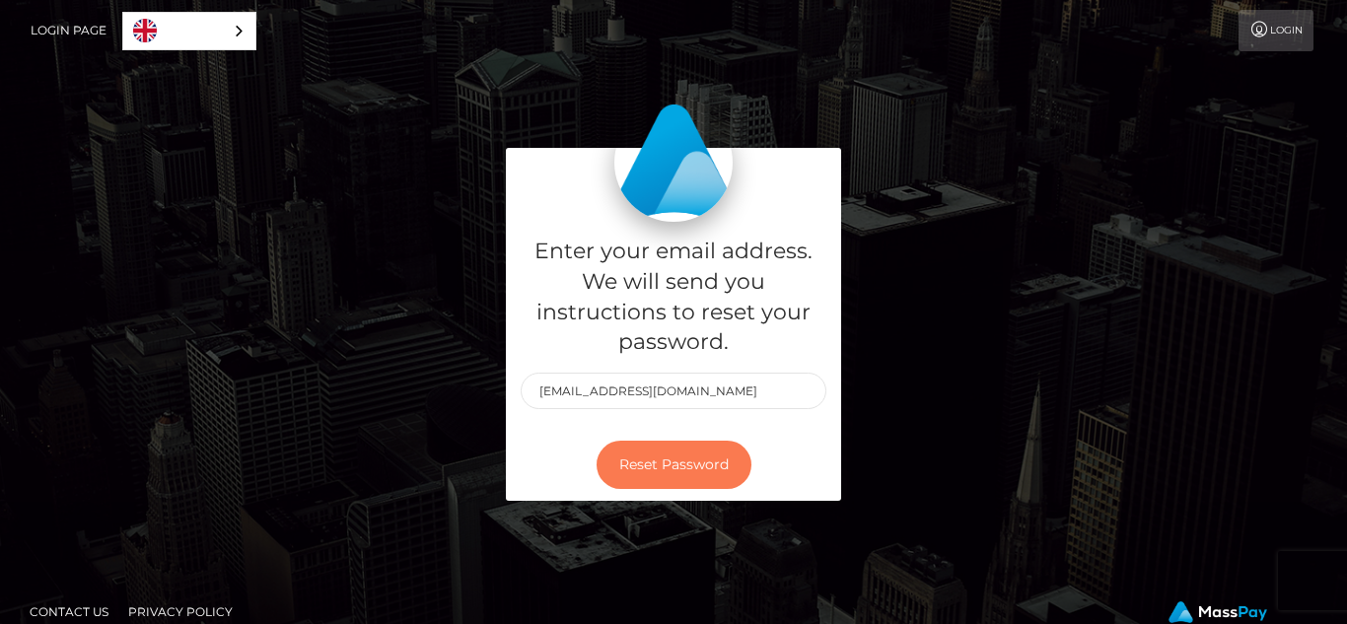
click at [693, 459] on button "Reset Password" at bounding box center [674, 465] width 155 height 48
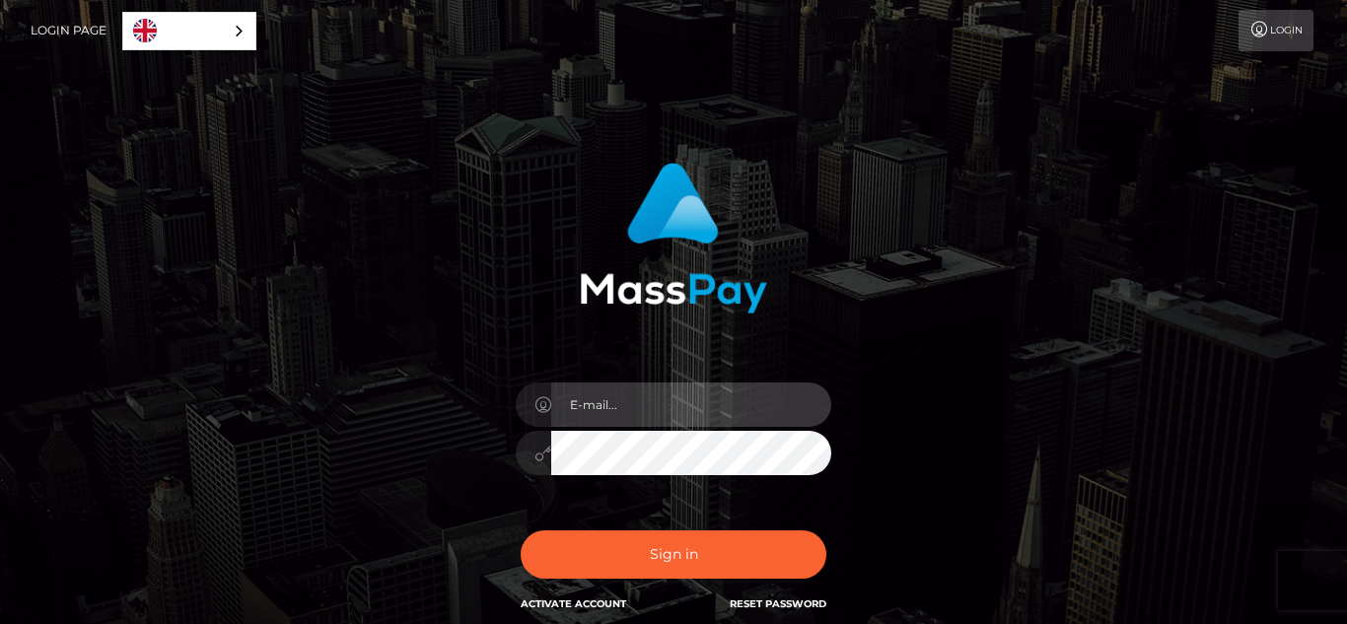
type input "[EMAIL_ADDRESS][DOMAIN_NAME]"
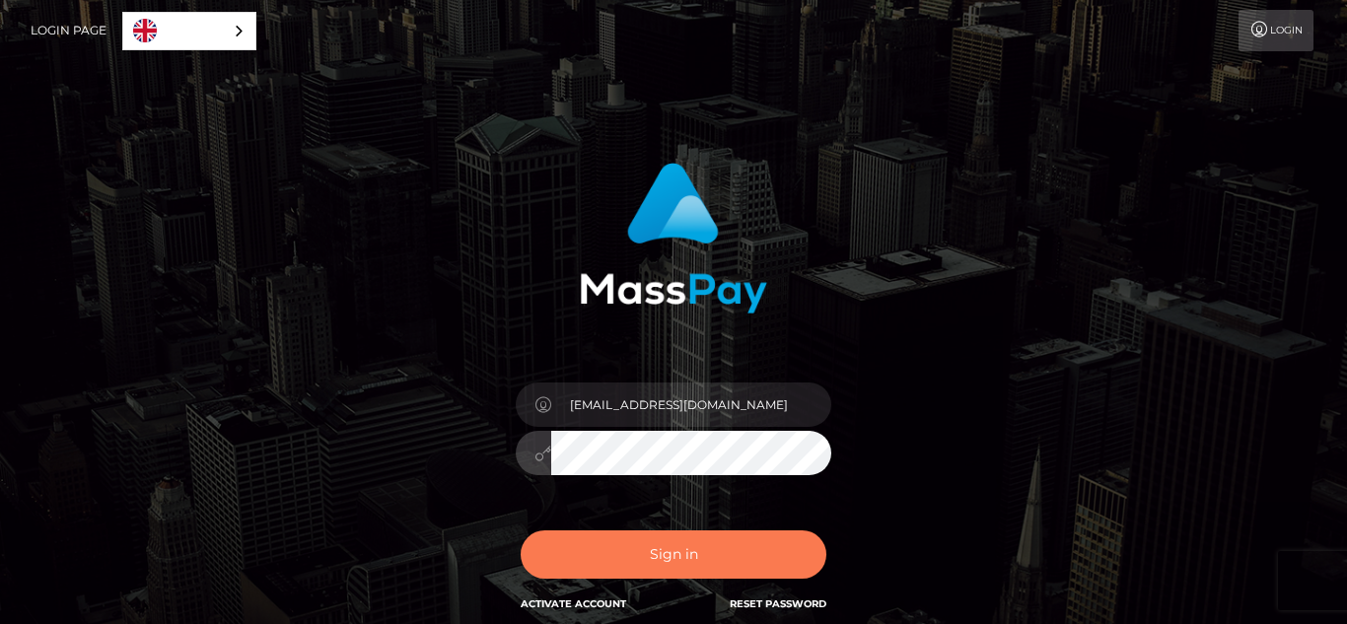
click at [654, 563] on button "Sign in" at bounding box center [674, 555] width 306 height 48
